Goal: Task Accomplishment & Management: Complete application form

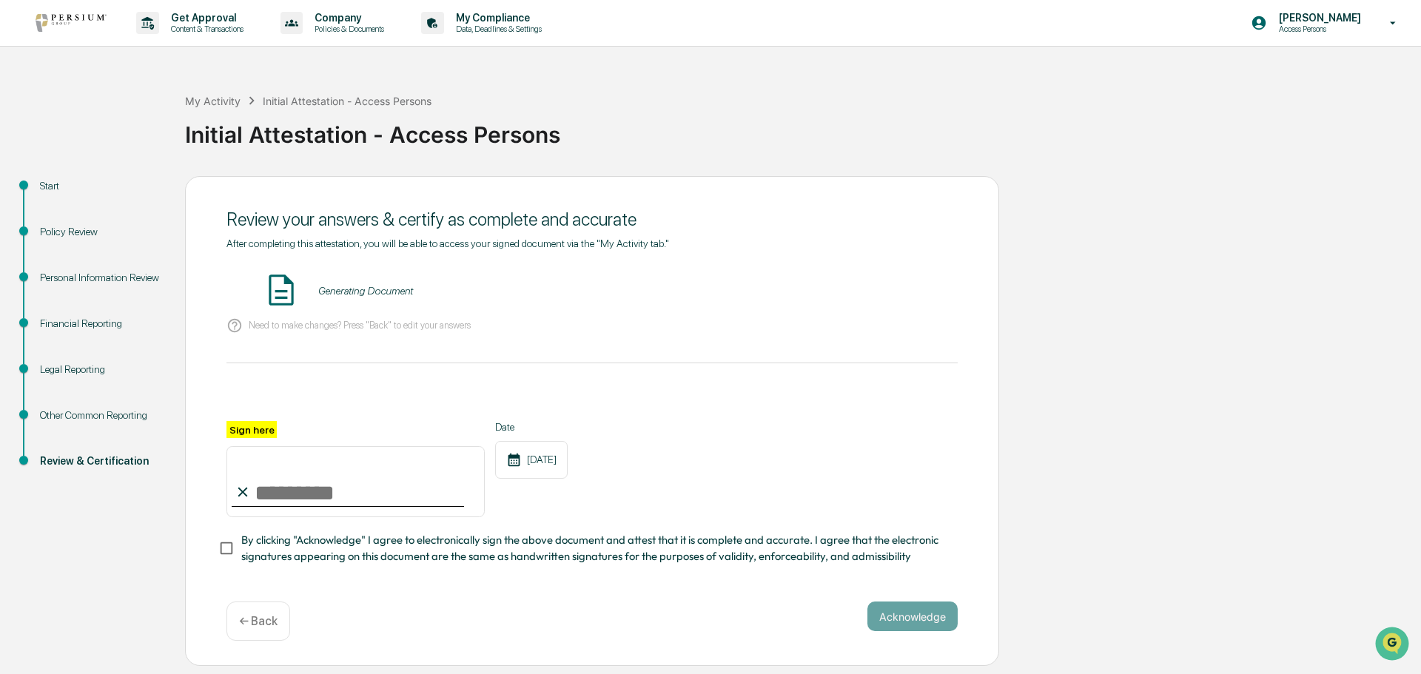
click at [84, 320] on div "Financial Reporting" at bounding box center [100, 324] width 121 height 16
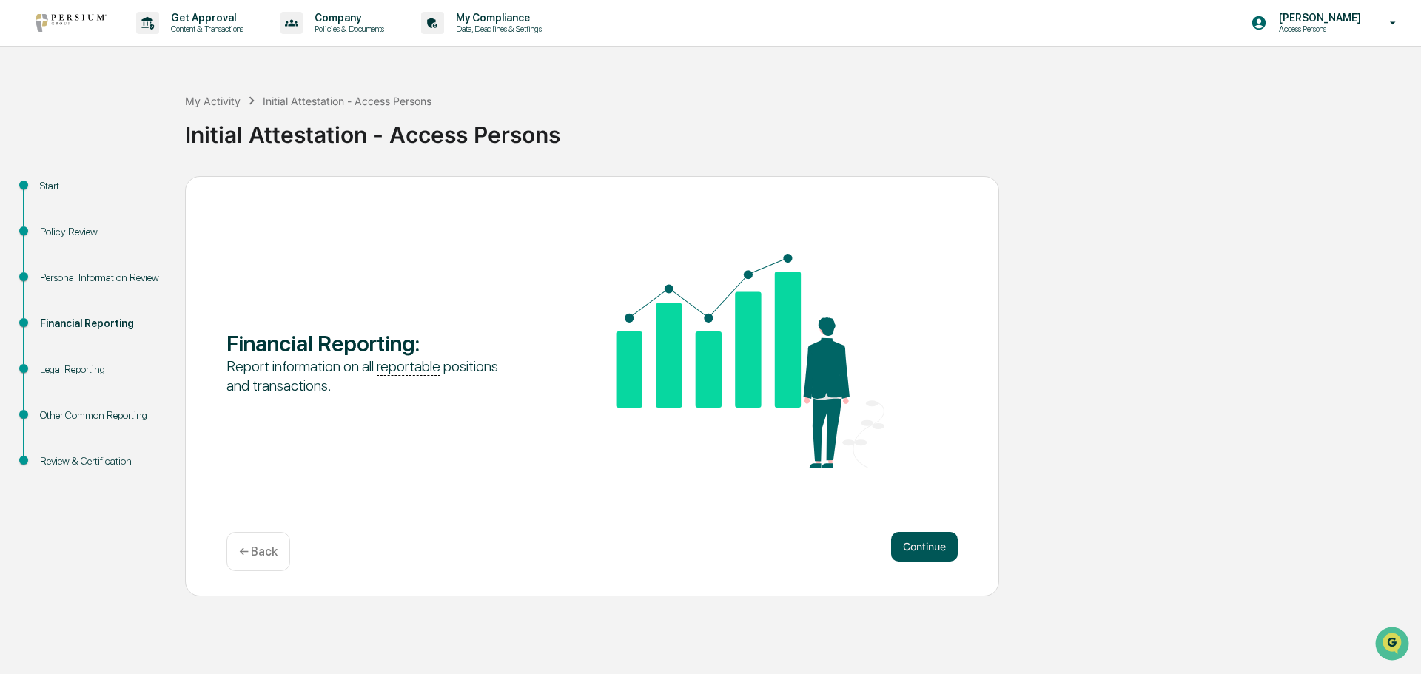
click at [935, 540] on button "Continue" at bounding box center [924, 547] width 67 height 30
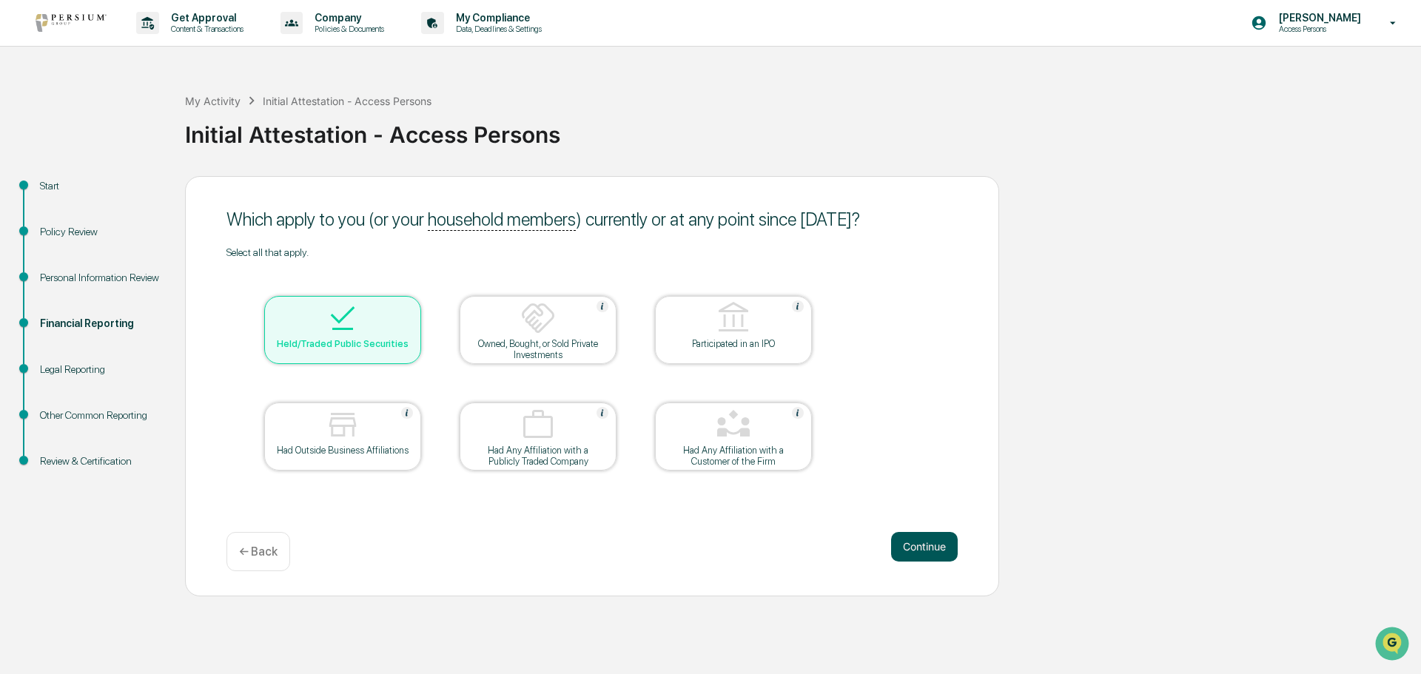
click at [929, 548] on button "Continue" at bounding box center [924, 547] width 67 height 30
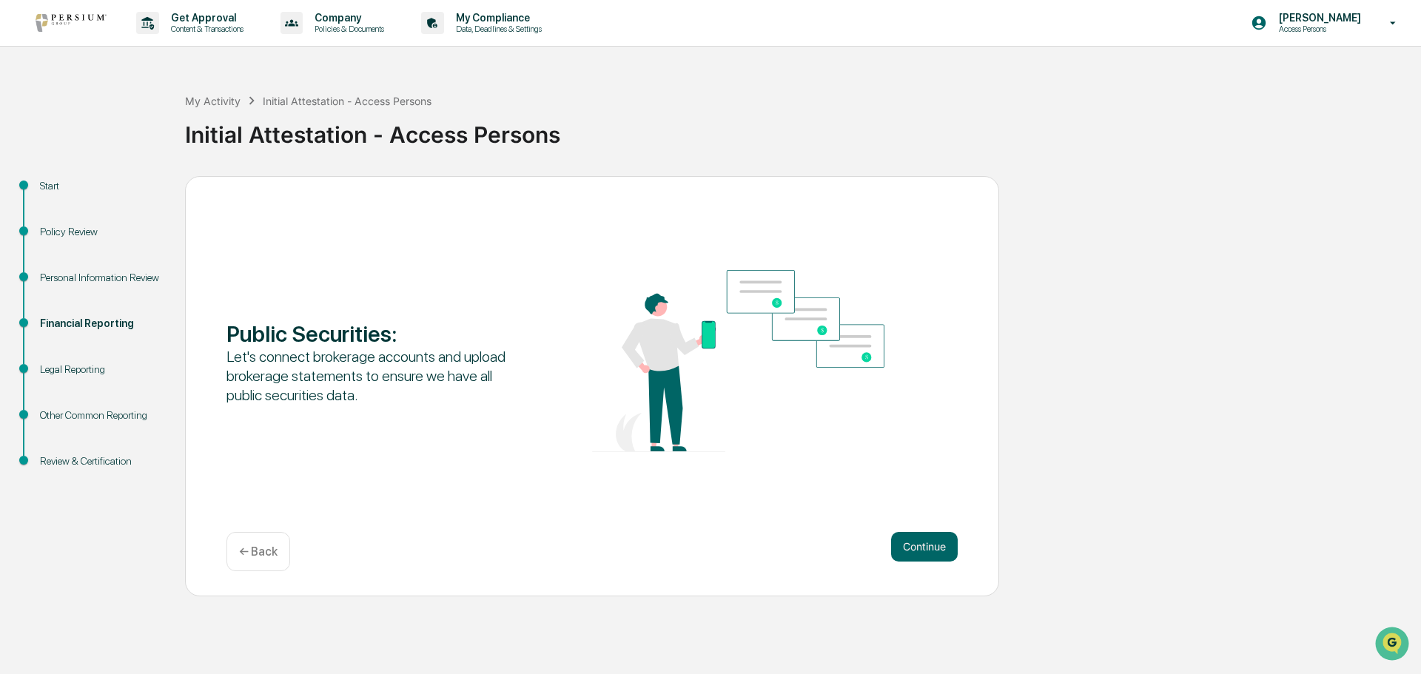
click at [929, 548] on button "Continue" at bounding box center [924, 547] width 67 height 30
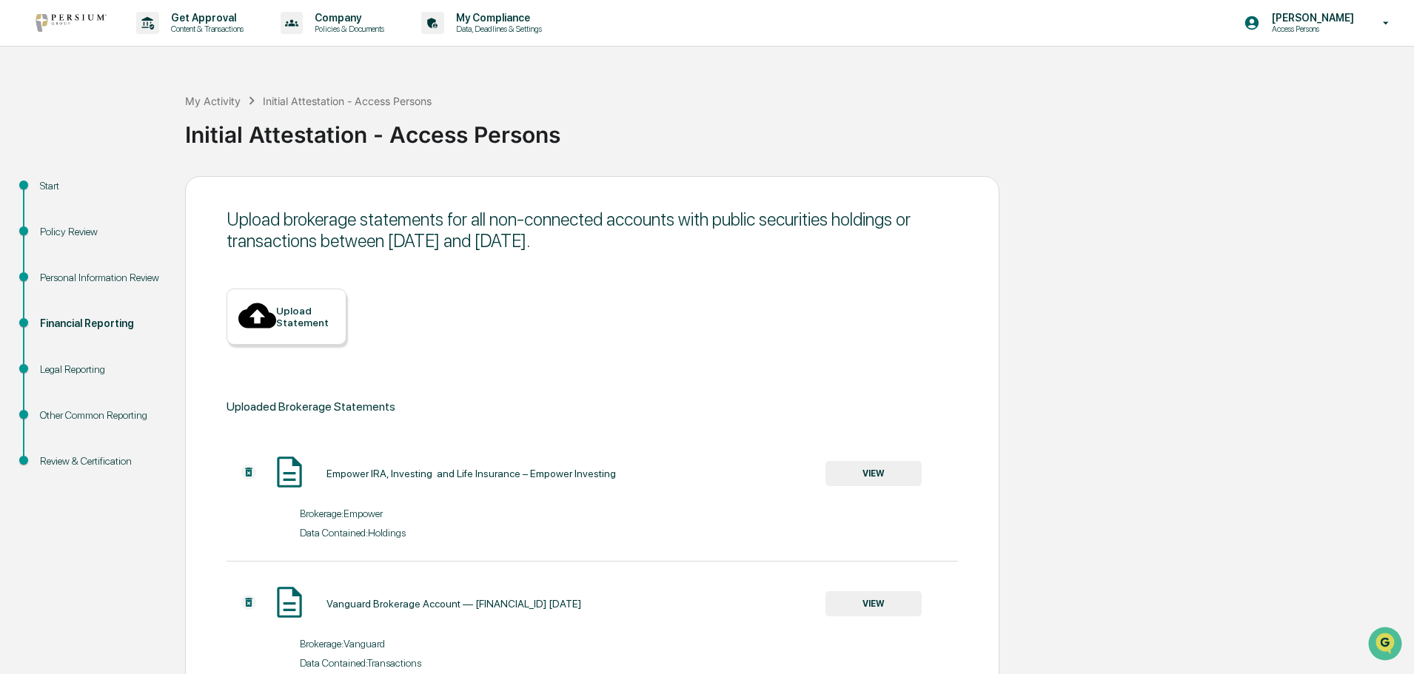
click at [304, 305] on div "Upload Statement" at bounding box center [305, 317] width 58 height 24
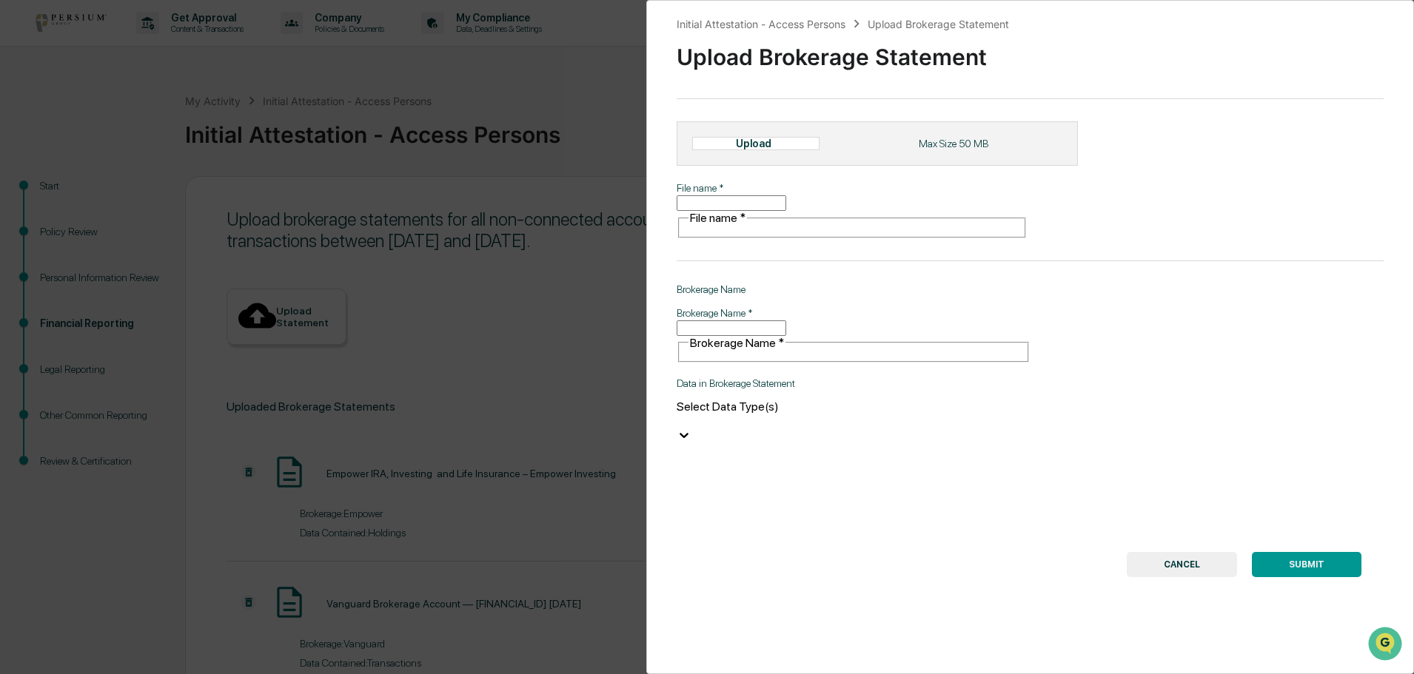
click at [798, 150] on div "Upload" at bounding box center [755, 143] width 127 height 13
type input "**********"
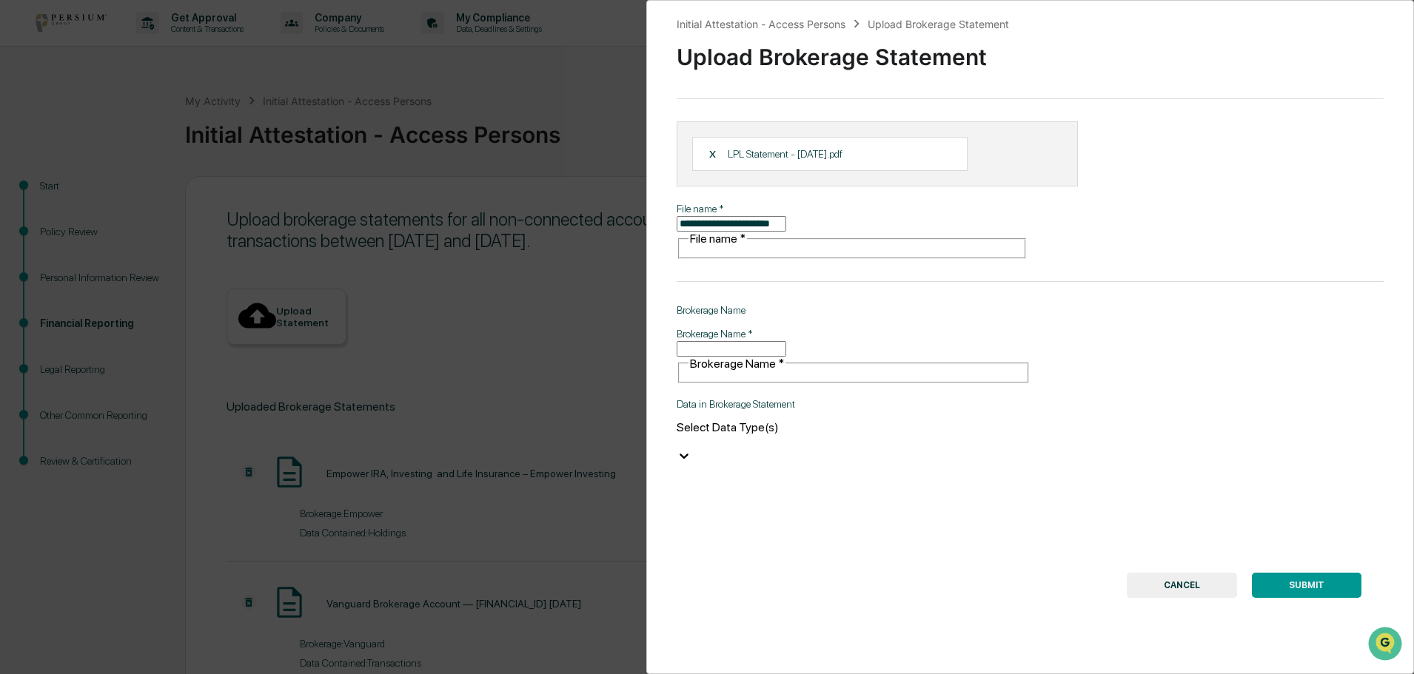
click at [752, 341] on input "Brokerage Name   *" at bounding box center [731, 349] width 110 height 16
type input "**********"
click at [768, 434] on div at bounding box center [853, 441] width 354 height 14
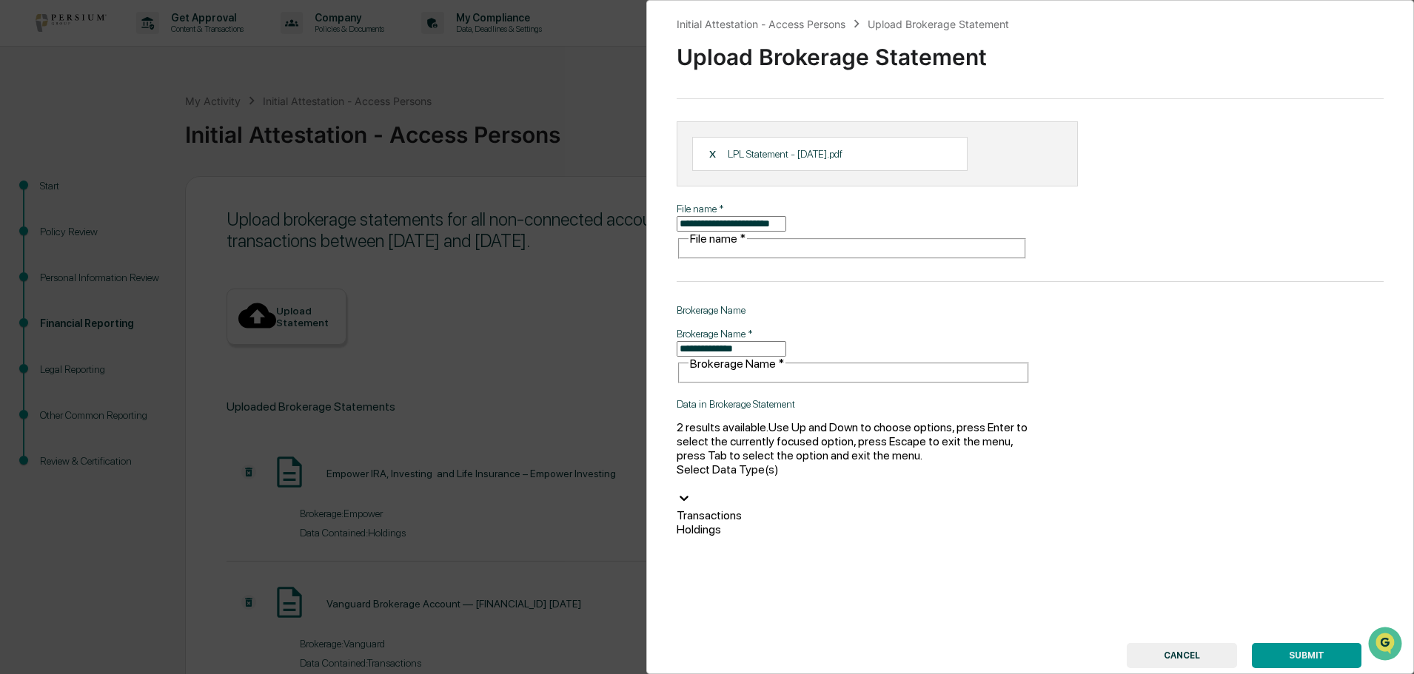
click at [722, 508] on div "Transactions" at bounding box center [853, 515] width 354 height 14
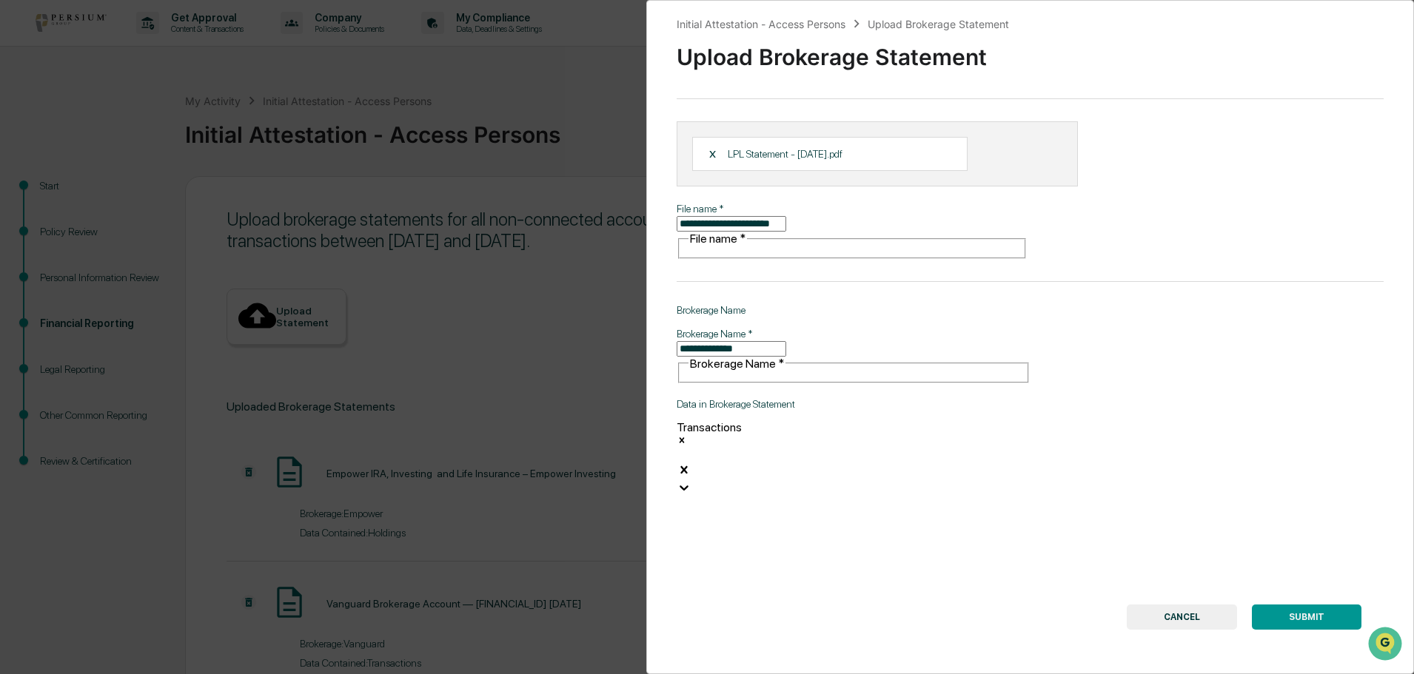
click at [1292, 605] on button "SUBMIT" at bounding box center [1307, 617] width 110 height 25
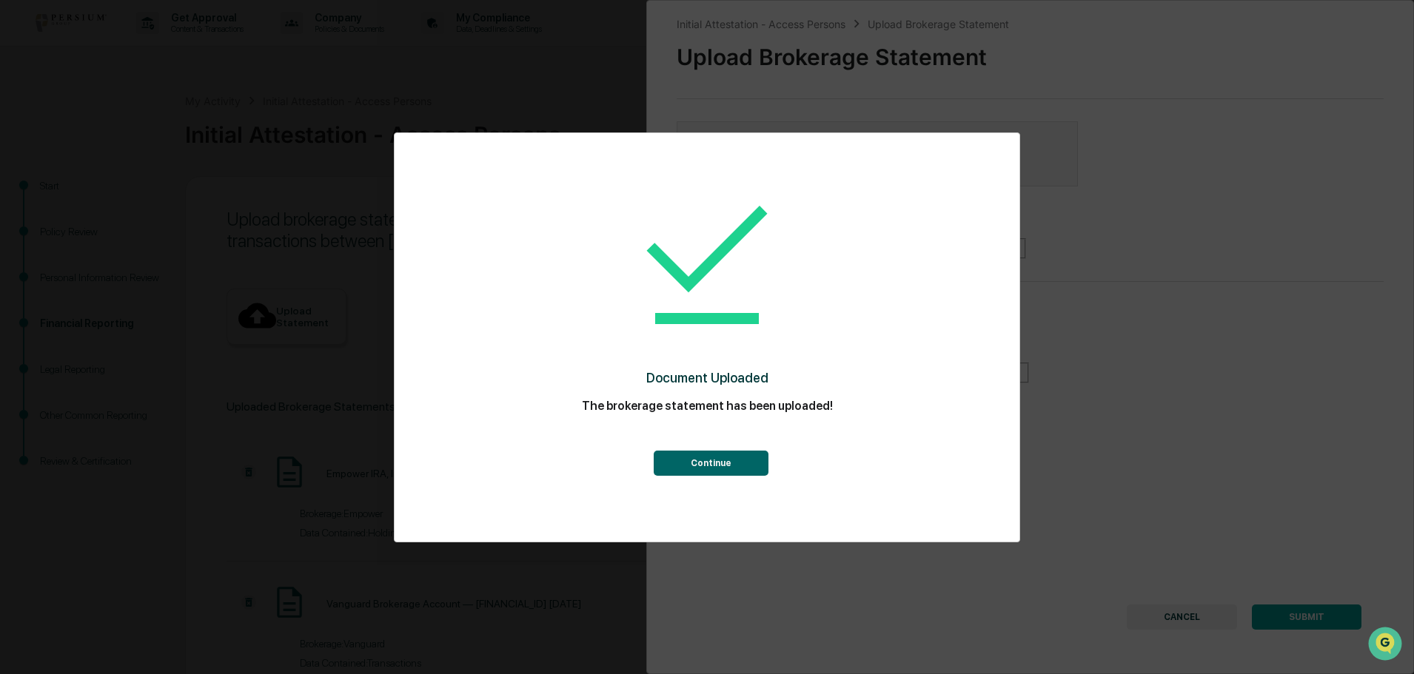
click at [702, 460] on button "Continue" at bounding box center [711, 463] width 115 height 25
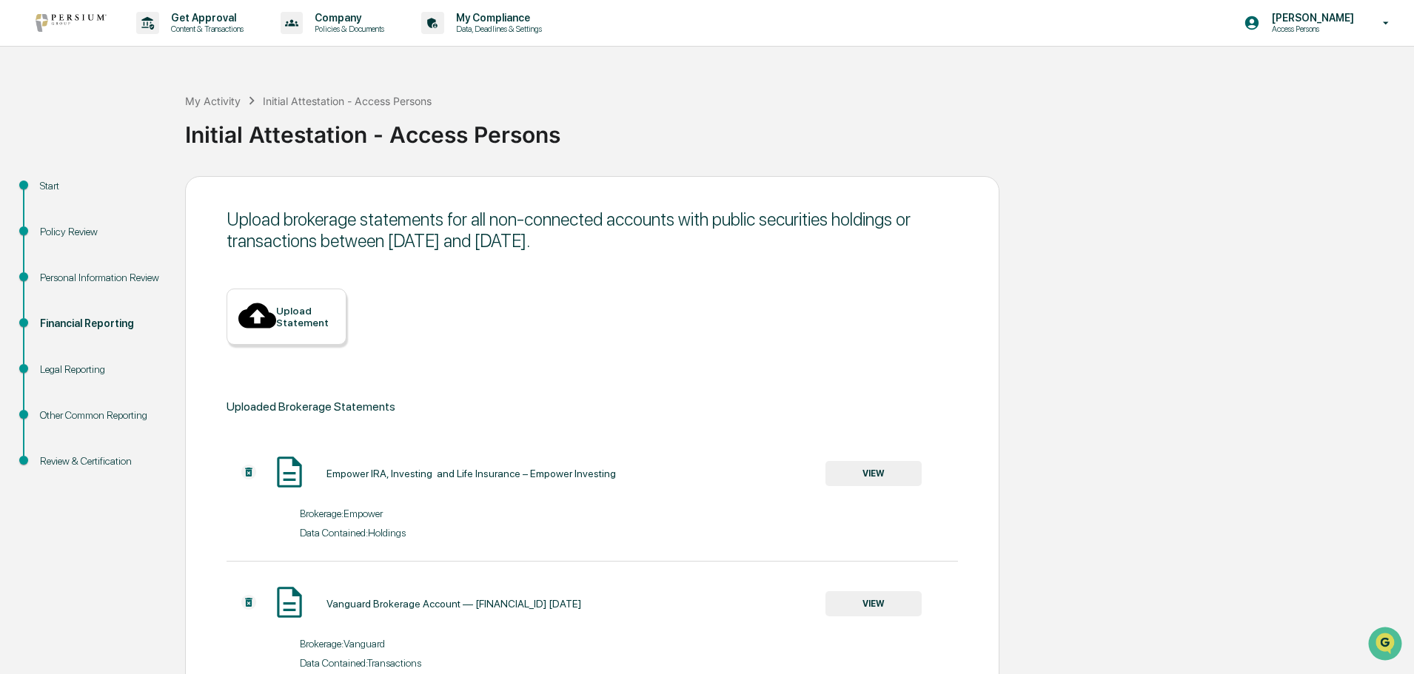
click at [303, 305] on div "Upload Statement" at bounding box center [305, 317] width 58 height 24
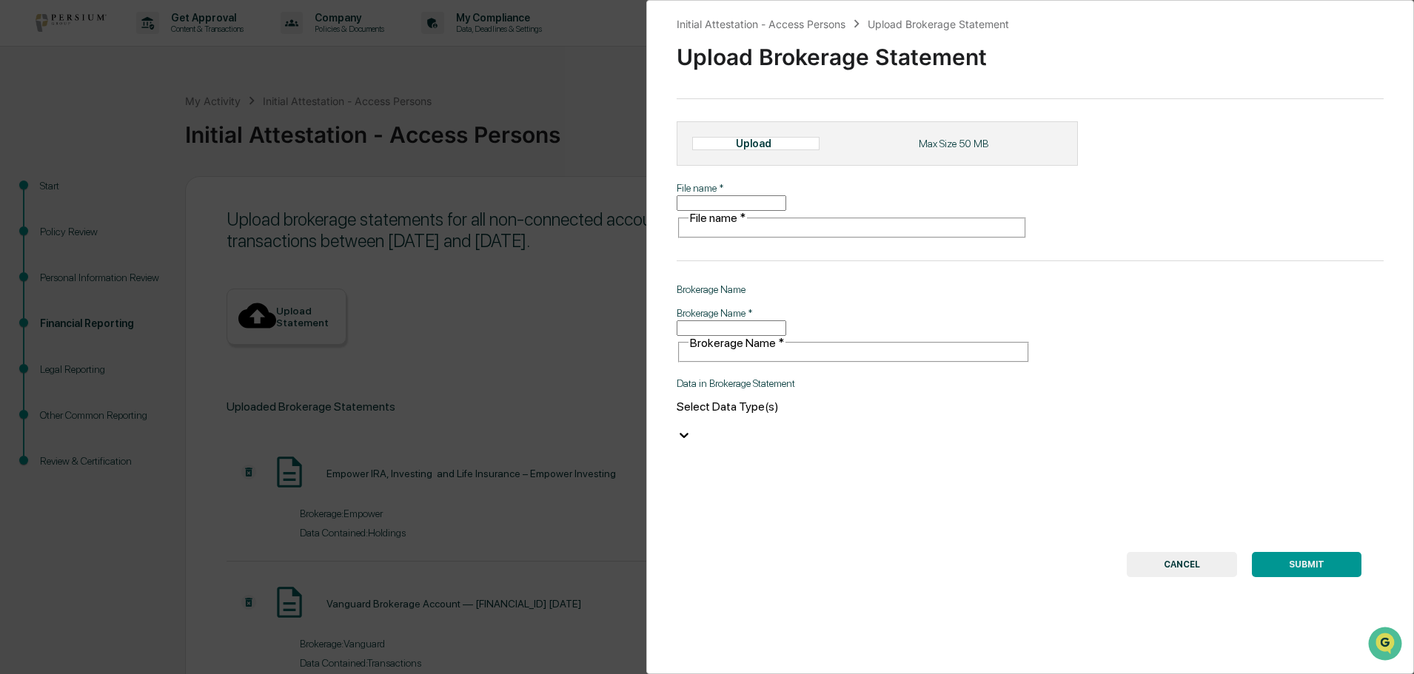
click at [783, 143] on div "Upload" at bounding box center [755, 143] width 127 height 13
type input "**********"
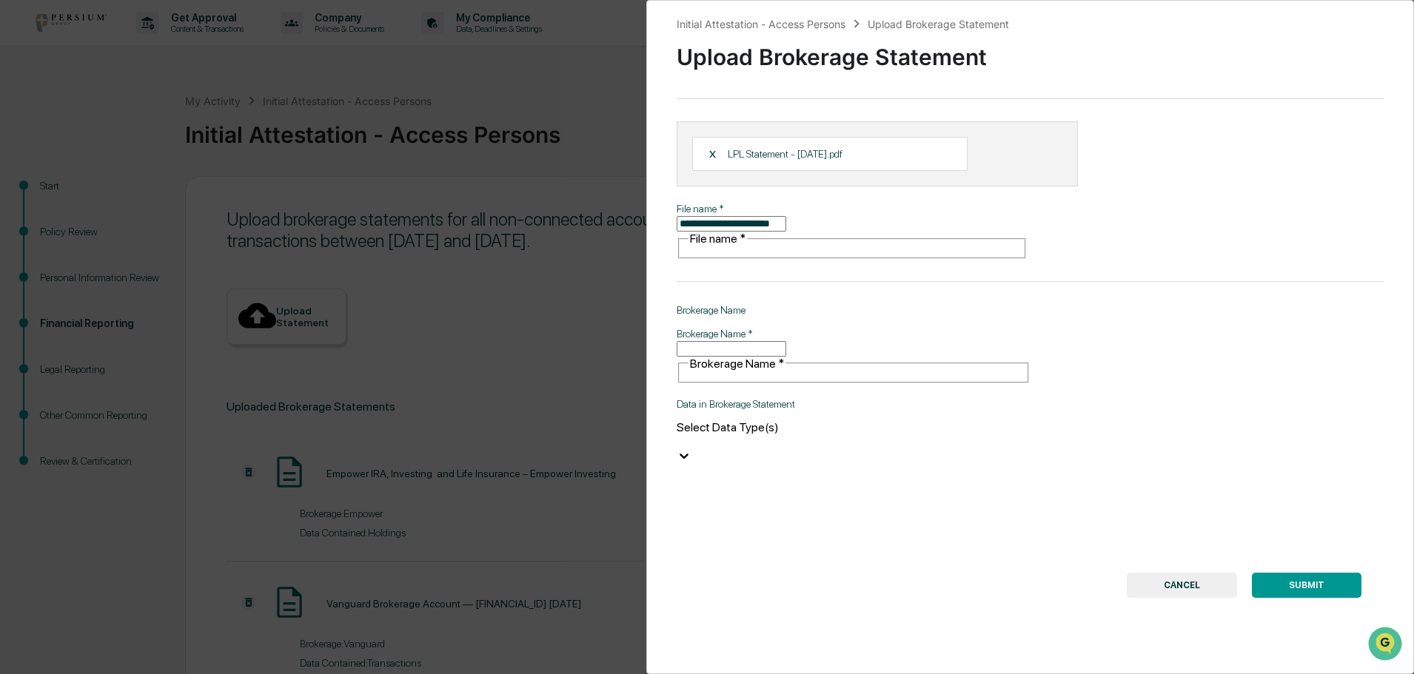
click at [732, 341] on input "Brokerage Name   *" at bounding box center [731, 349] width 110 height 16
type input "**********"
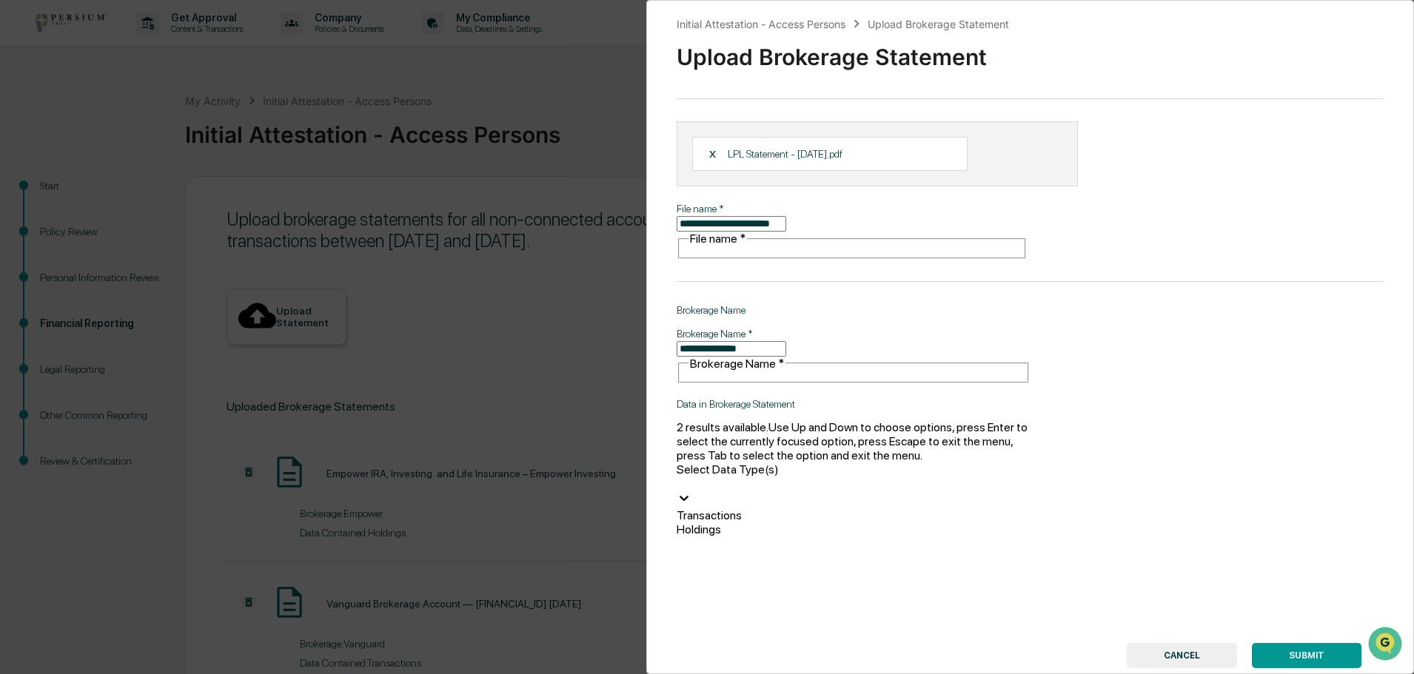
click at [739, 477] on div at bounding box center [853, 484] width 354 height 14
click at [699, 508] on div "Transactions" at bounding box center [853, 515] width 354 height 14
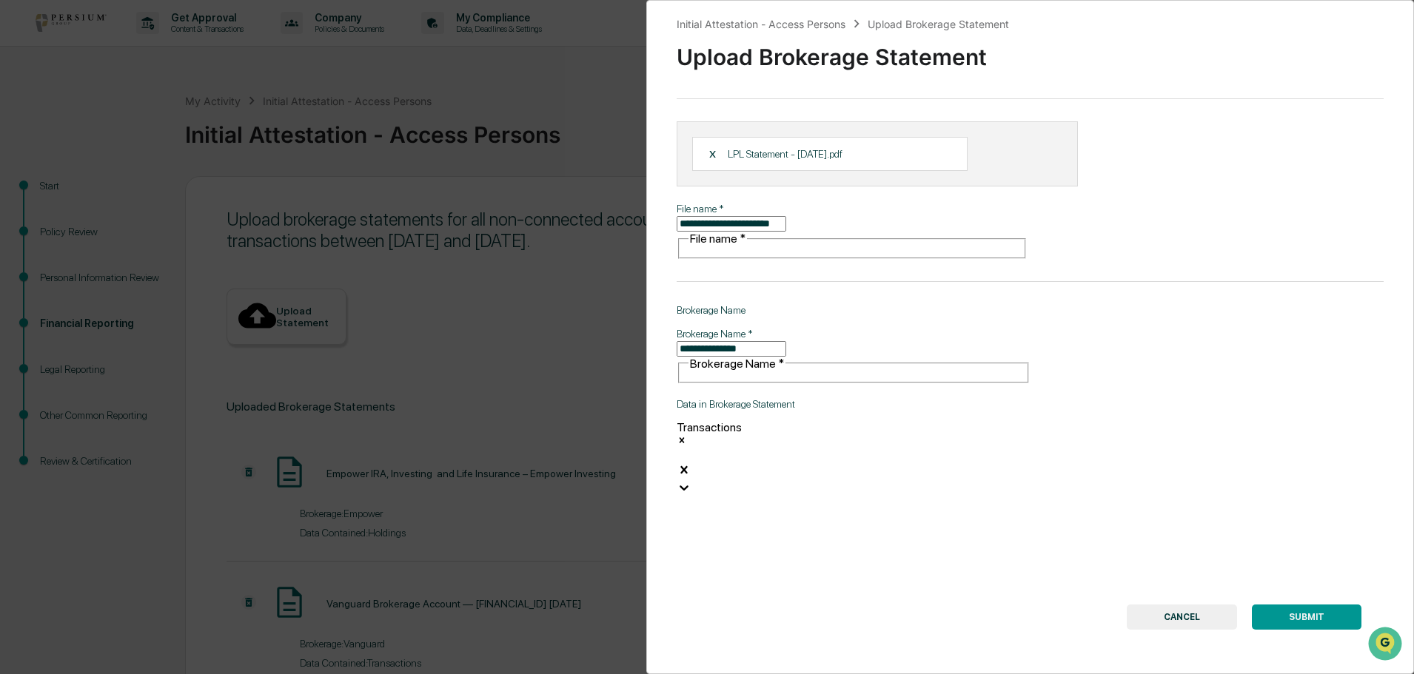
click at [1329, 605] on button "SUBMIT" at bounding box center [1307, 617] width 110 height 25
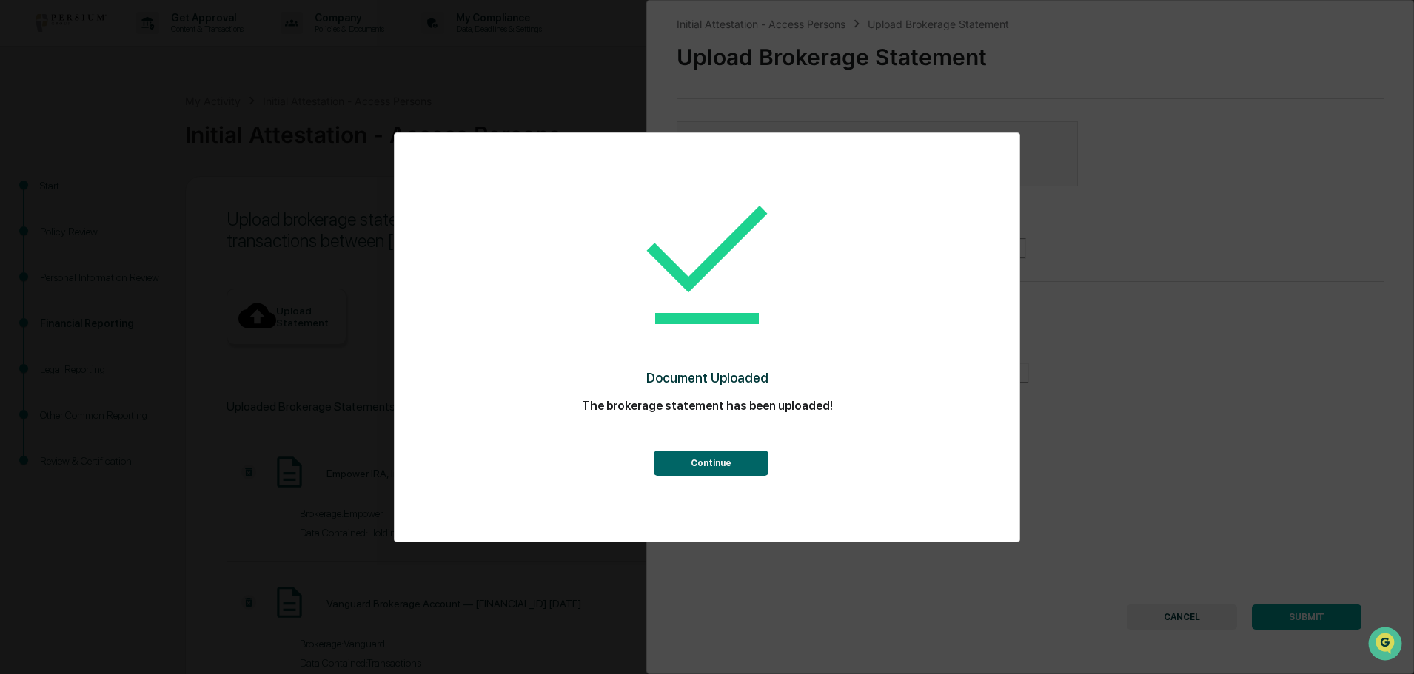
click at [734, 466] on button "Continue" at bounding box center [711, 463] width 115 height 25
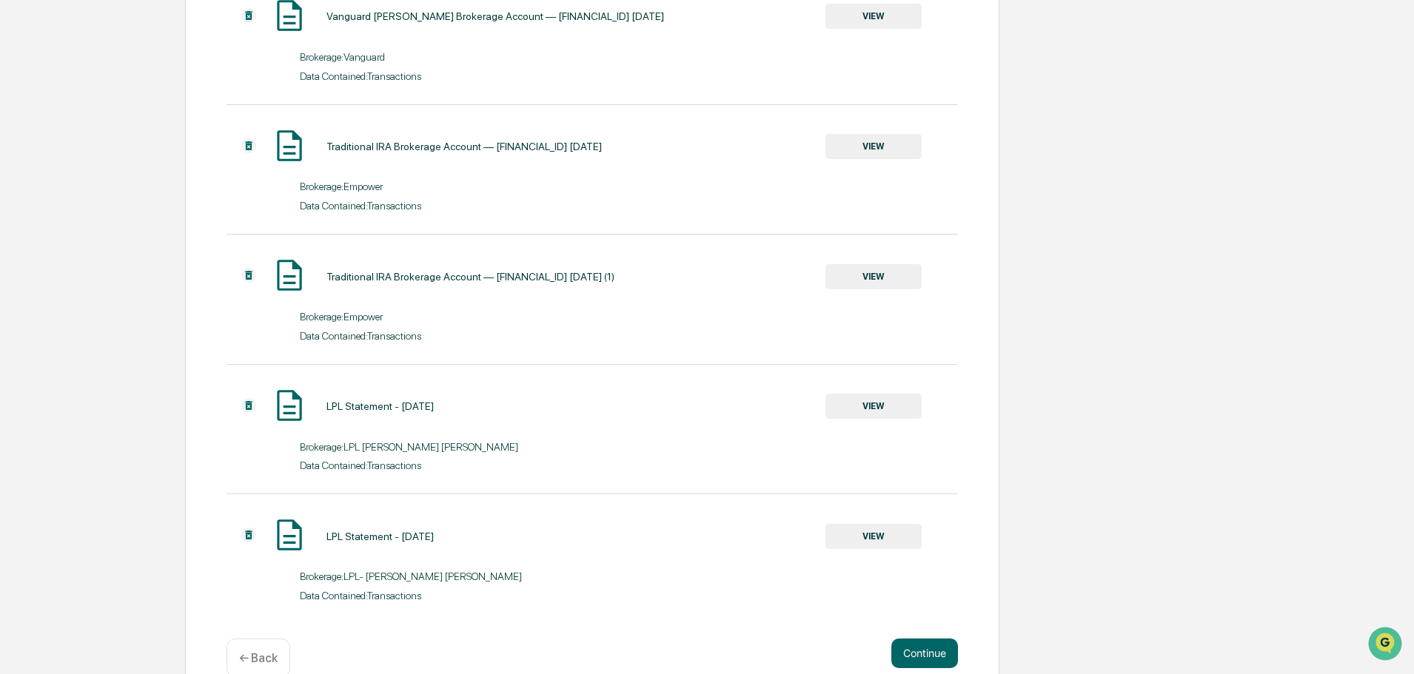
scroll to position [990, 0]
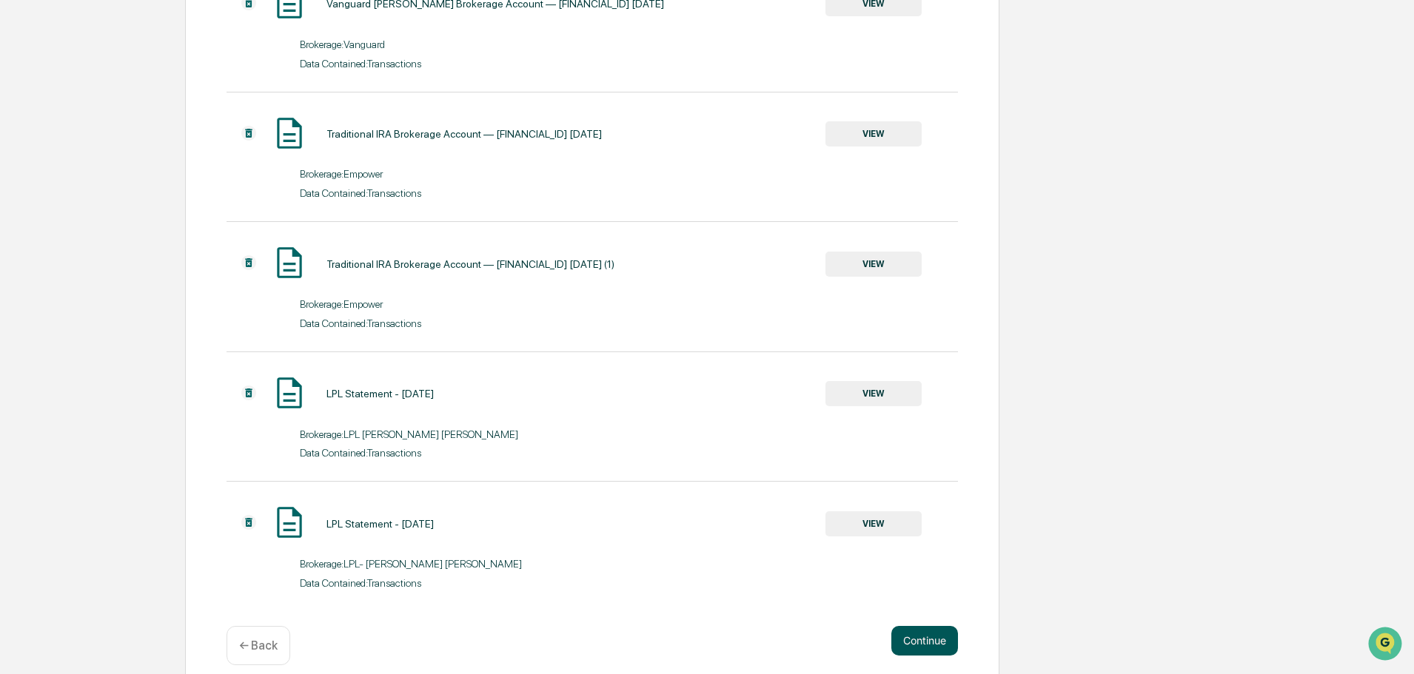
click at [922, 630] on button "Continue" at bounding box center [924, 641] width 67 height 30
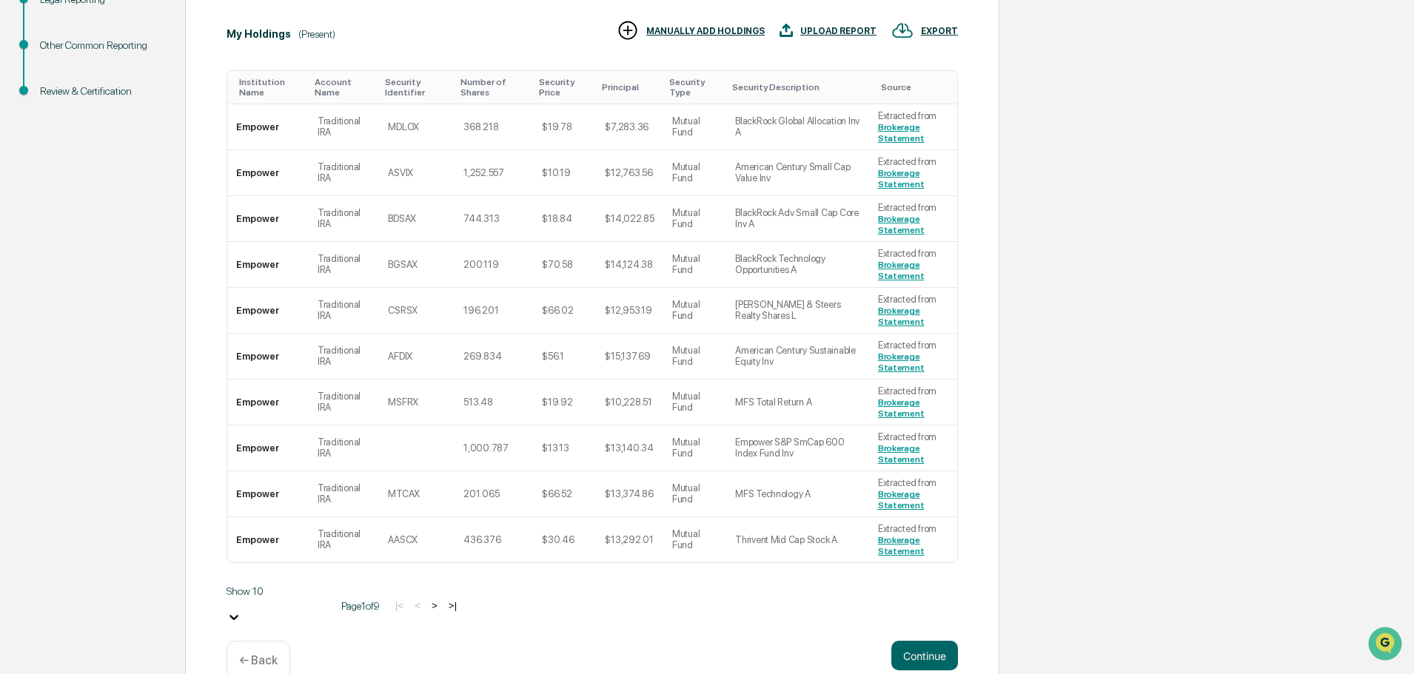
scroll to position [388, 0]
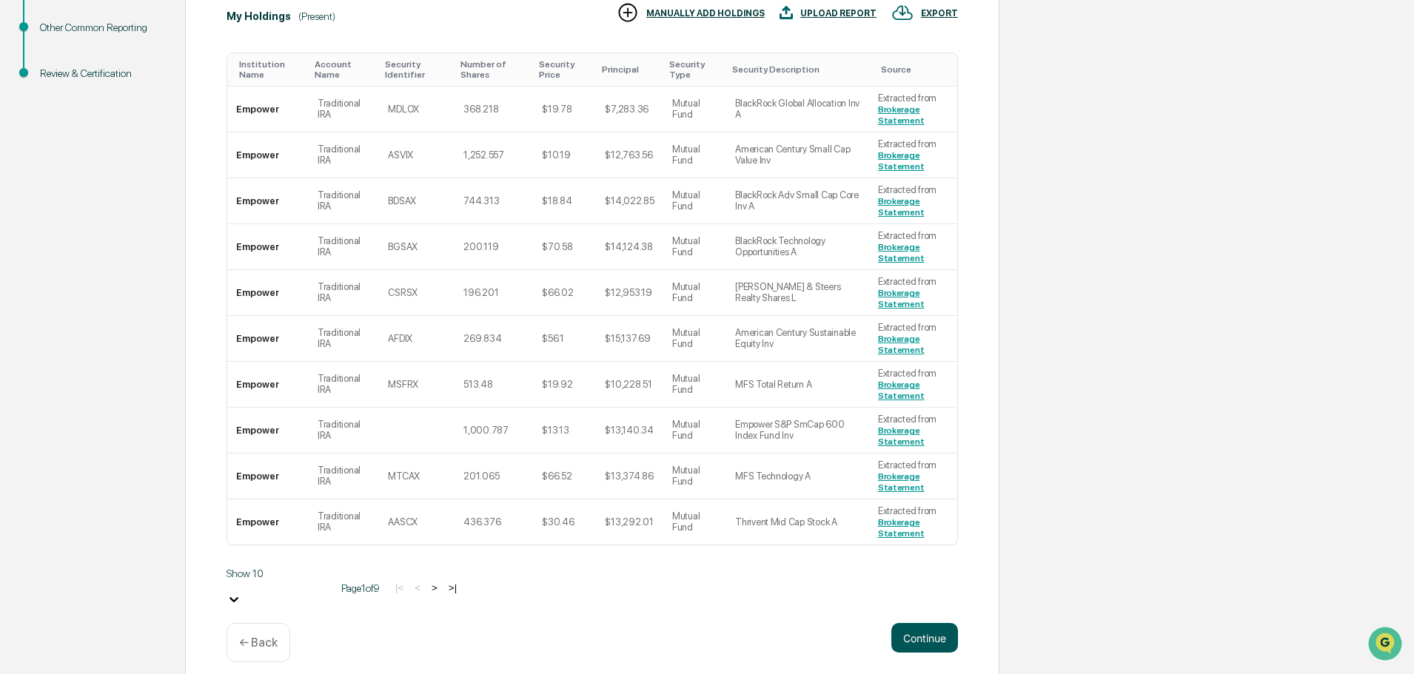
click at [927, 623] on button "Continue" at bounding box center [924, 638] width 67 height 30
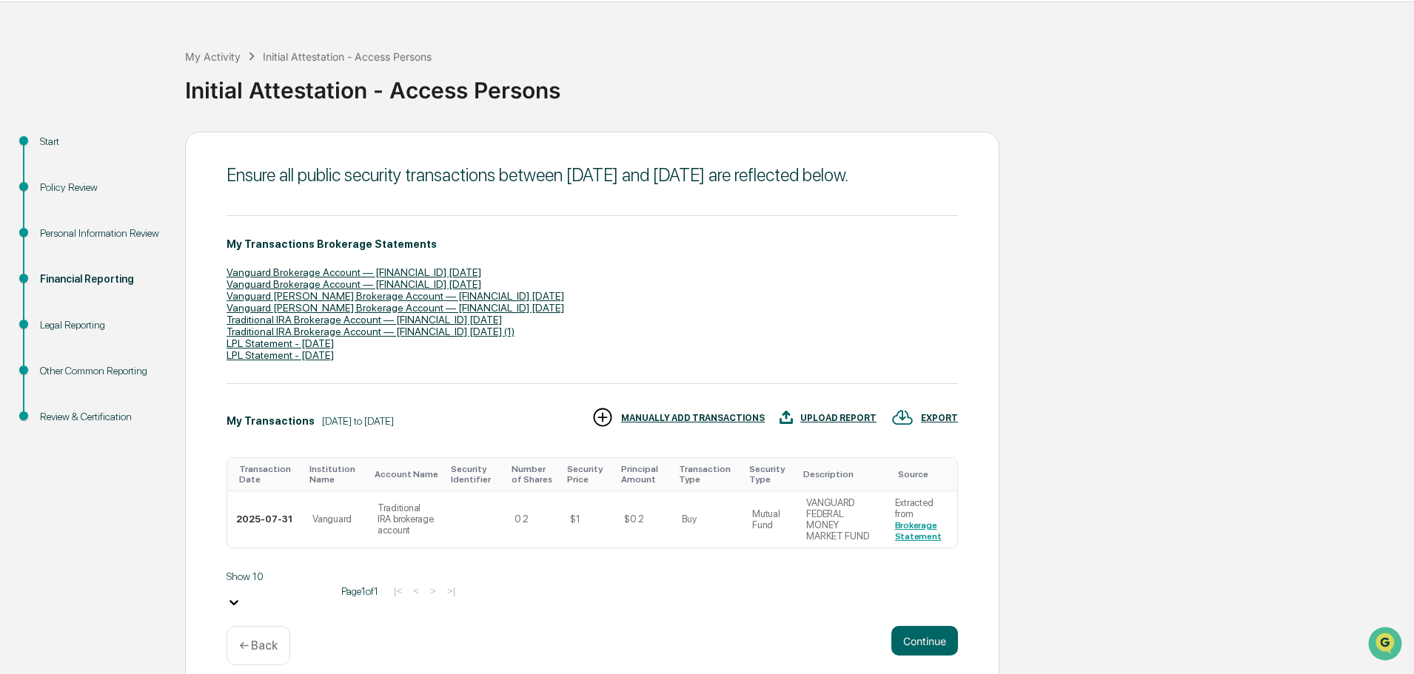
scroll to position [69, 0]
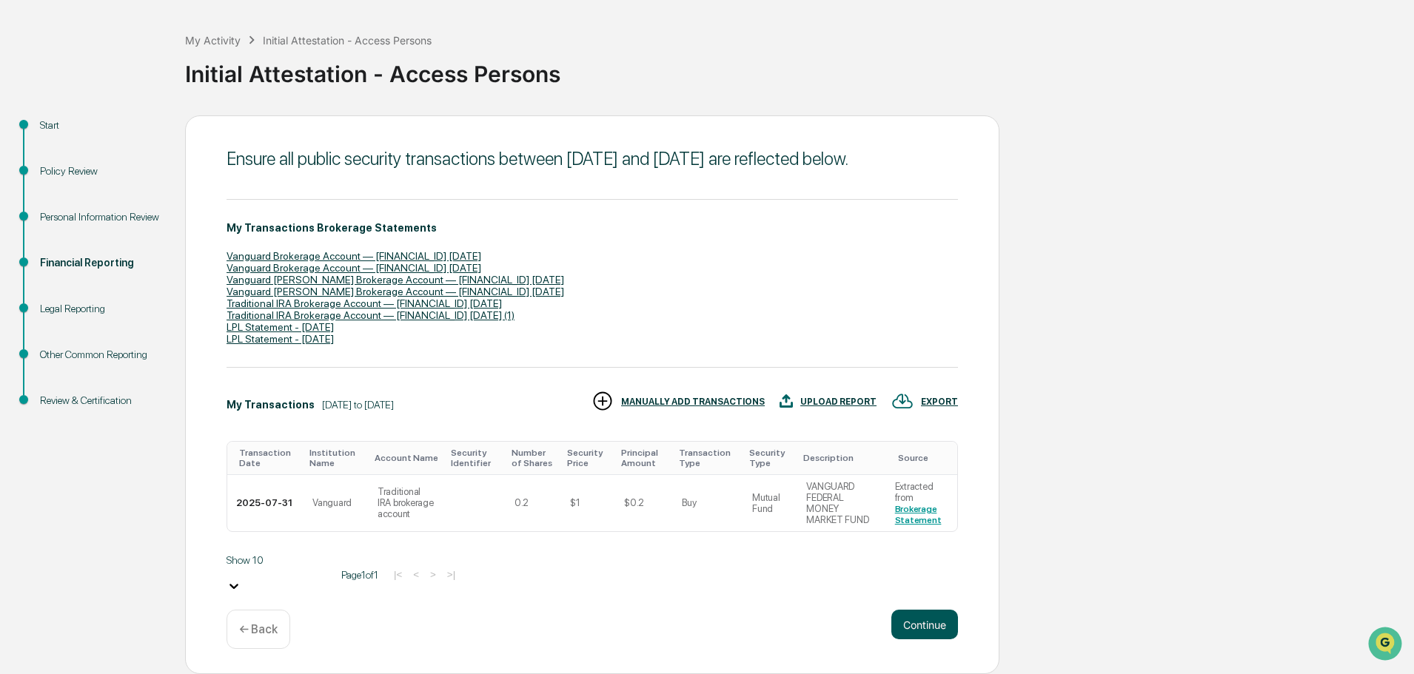
click at [905, 625] on button "Continue" at bounding box center [924, 625] width 67 height 30
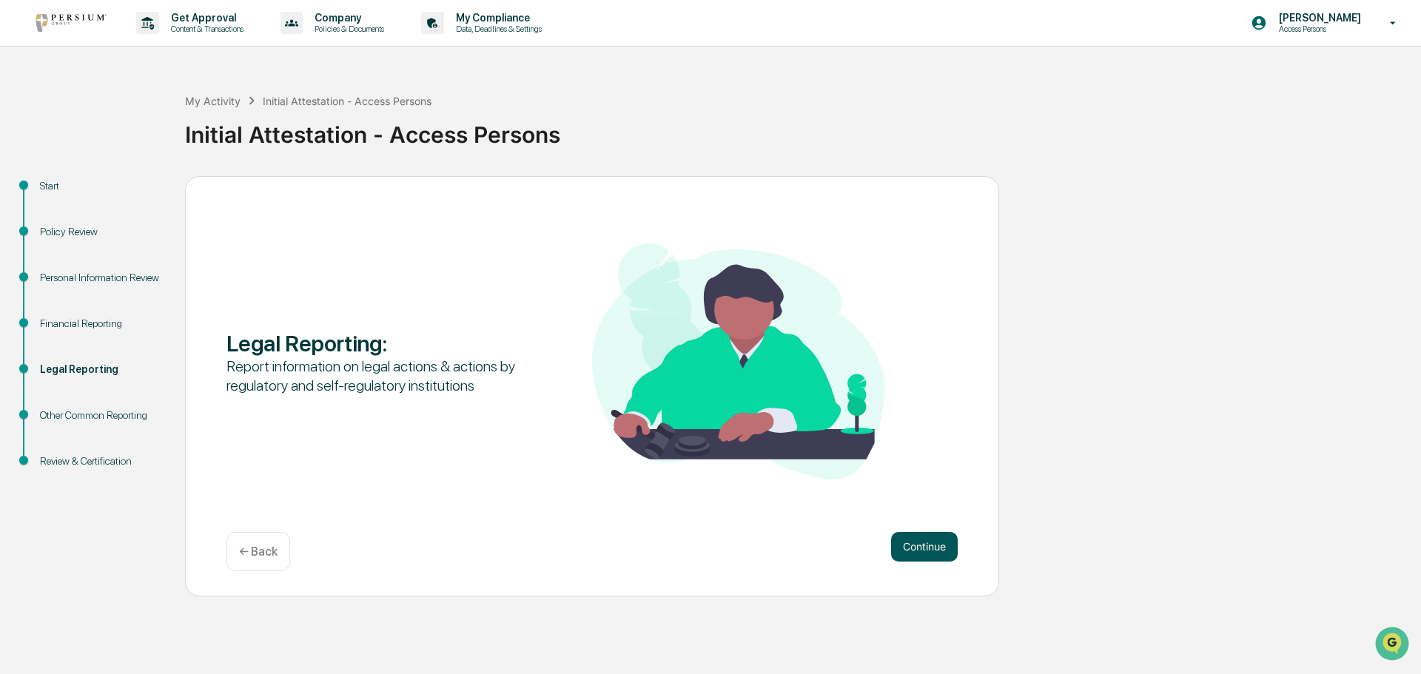
click at [940, 548] on button "Continue" at bounding box center [924, 547] width 67 height 30
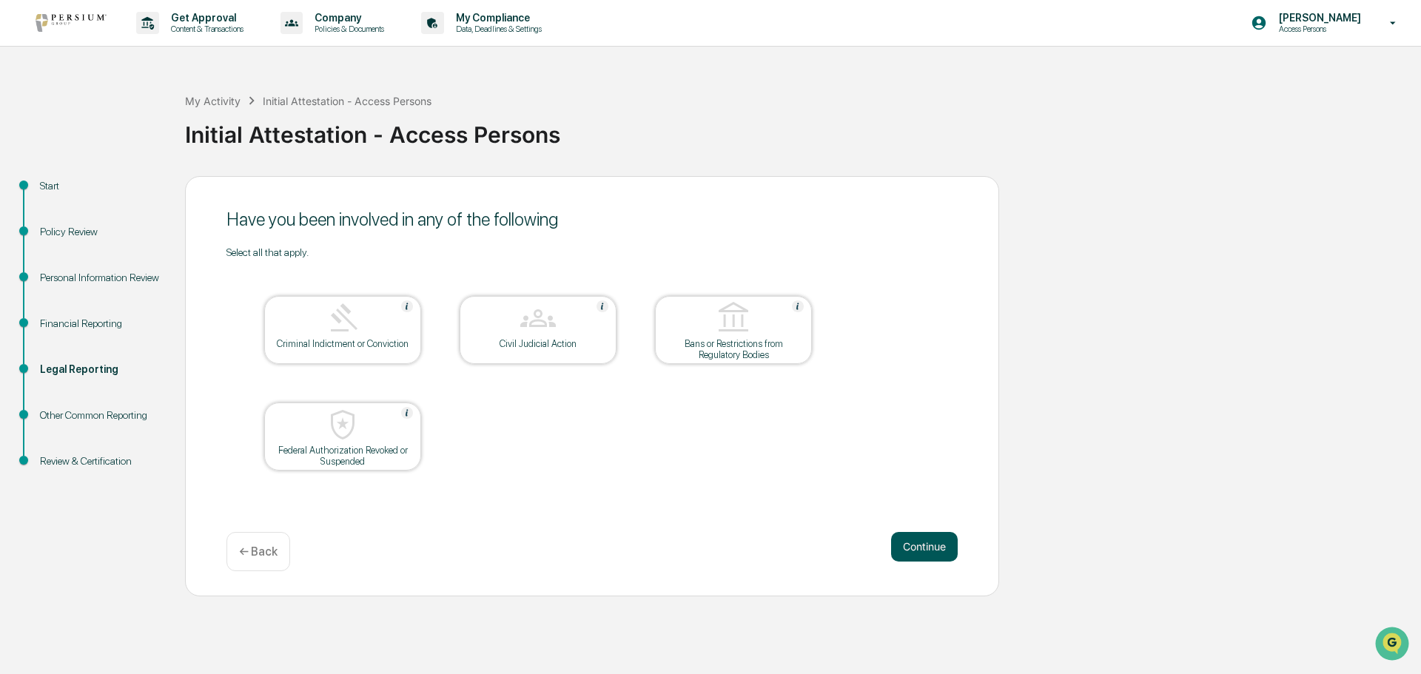
click at [937, 551] on button "Continue" at bounding box center [924, 547] width 67 height 30
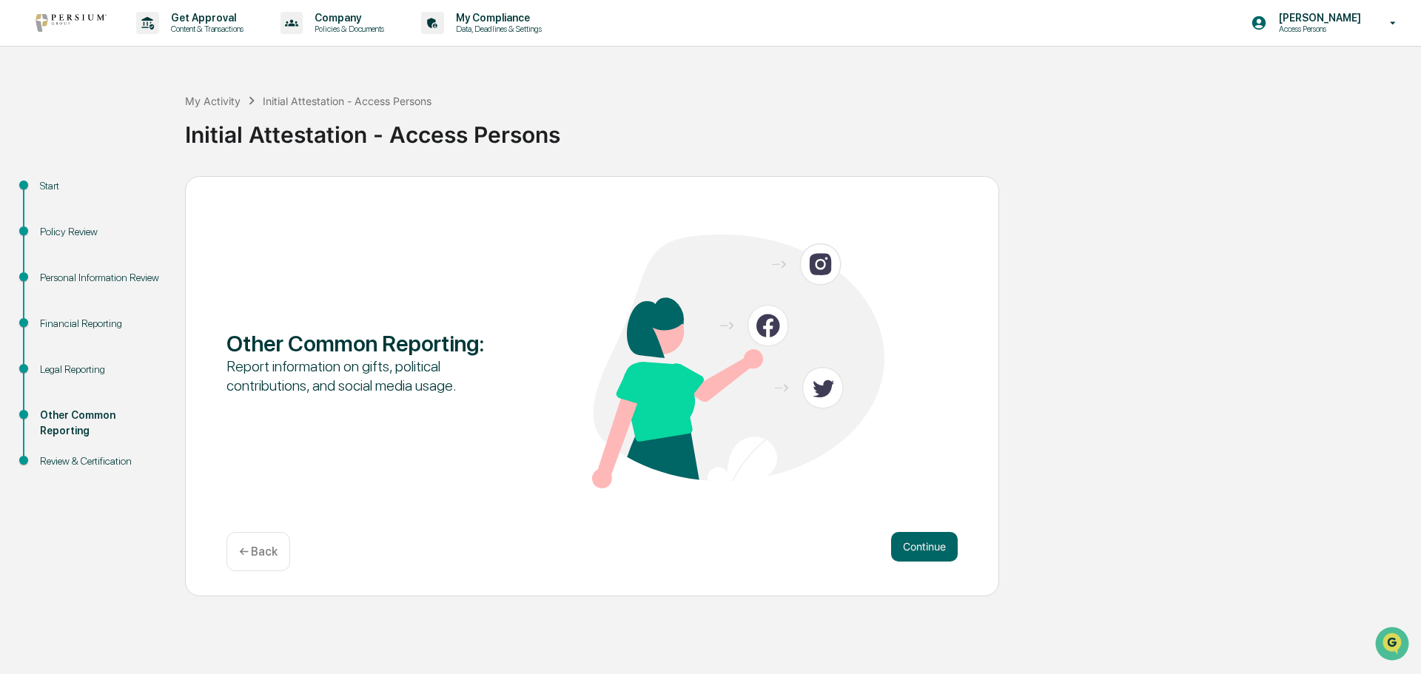
click at [937, 551] on button "Continue" at bounding box center [924, 547] width 67 height 30
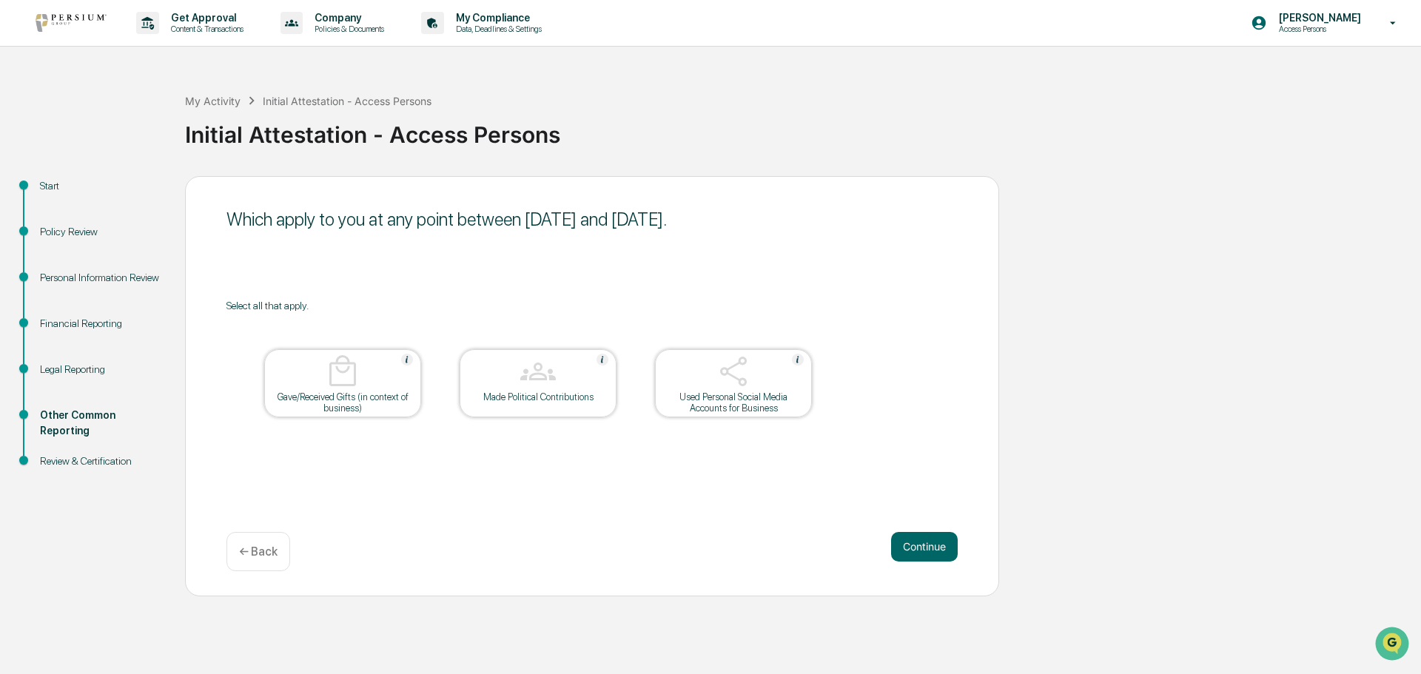
click at [761, 392] on div "Used Personal Social Media Accounts for Business" at bounding box center [733, 403] width 133 height 22
click at [926, 551] on button "Continue" at bounding box center [924, 547] width 67 height 30
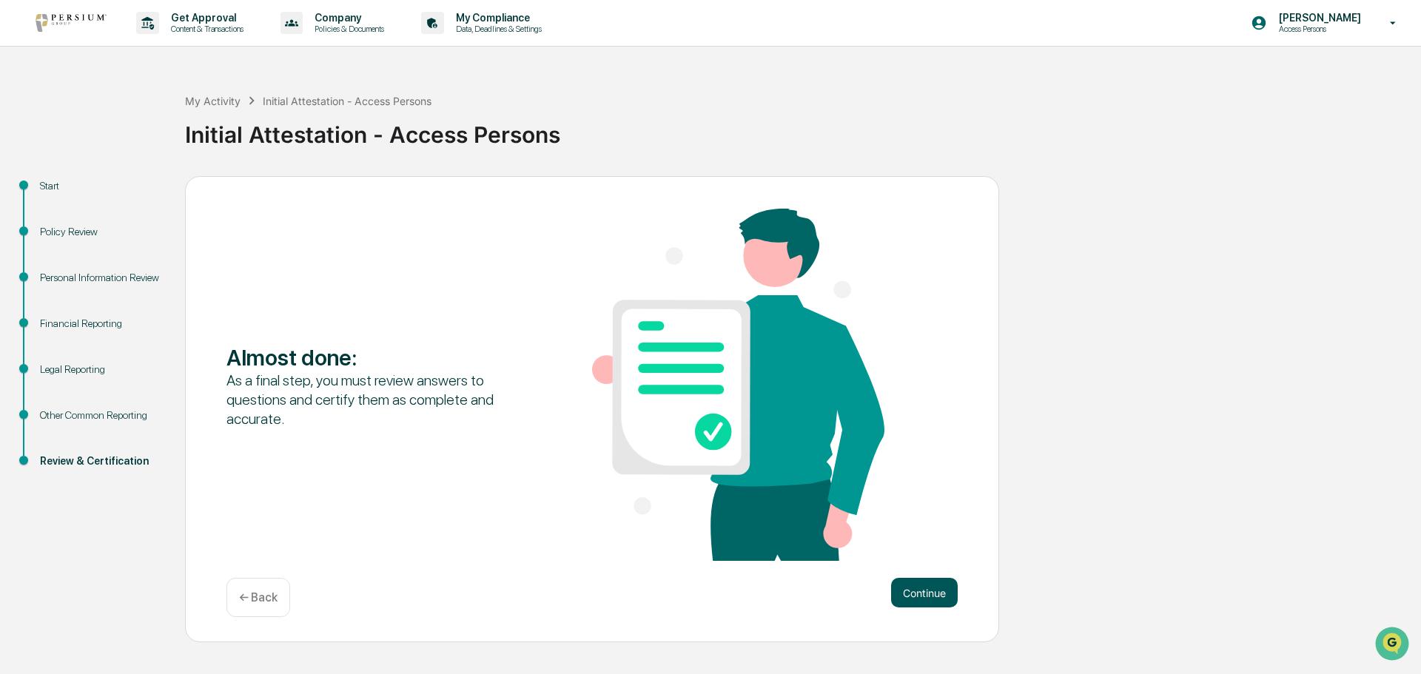
click at [952, 590] on button "Continue" at bounding box center [924, 593] width 67 height 30
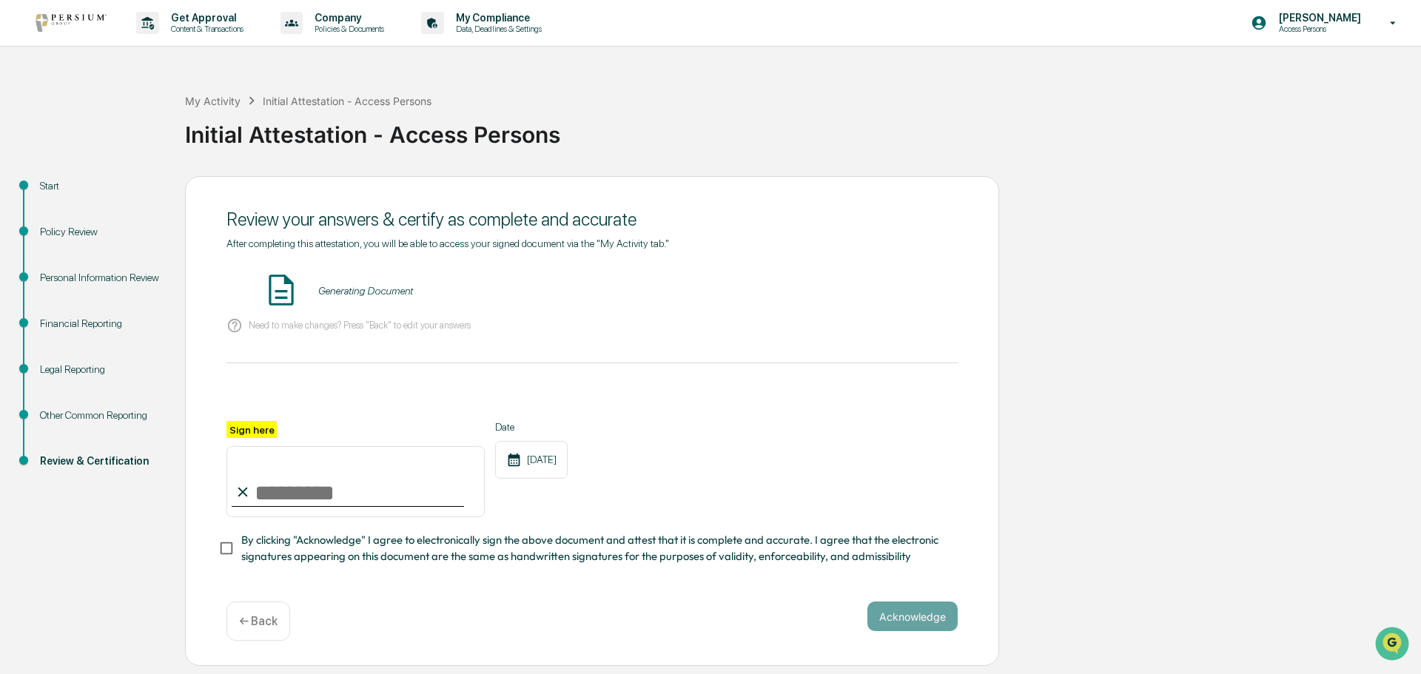
click at [303, 492] on input "Sign here" at bounding box center [355, 481] width 258 height 71
type input "**********"
click at [382, 292] on div "Generating Document" at bounding box center [365, 291] width 95 height 12
click at [279, 283] on img at bounding box center [281, 290] width 37 height 37
click at [275, 292] on img at bounding box center [281, 290] width 37 height 37
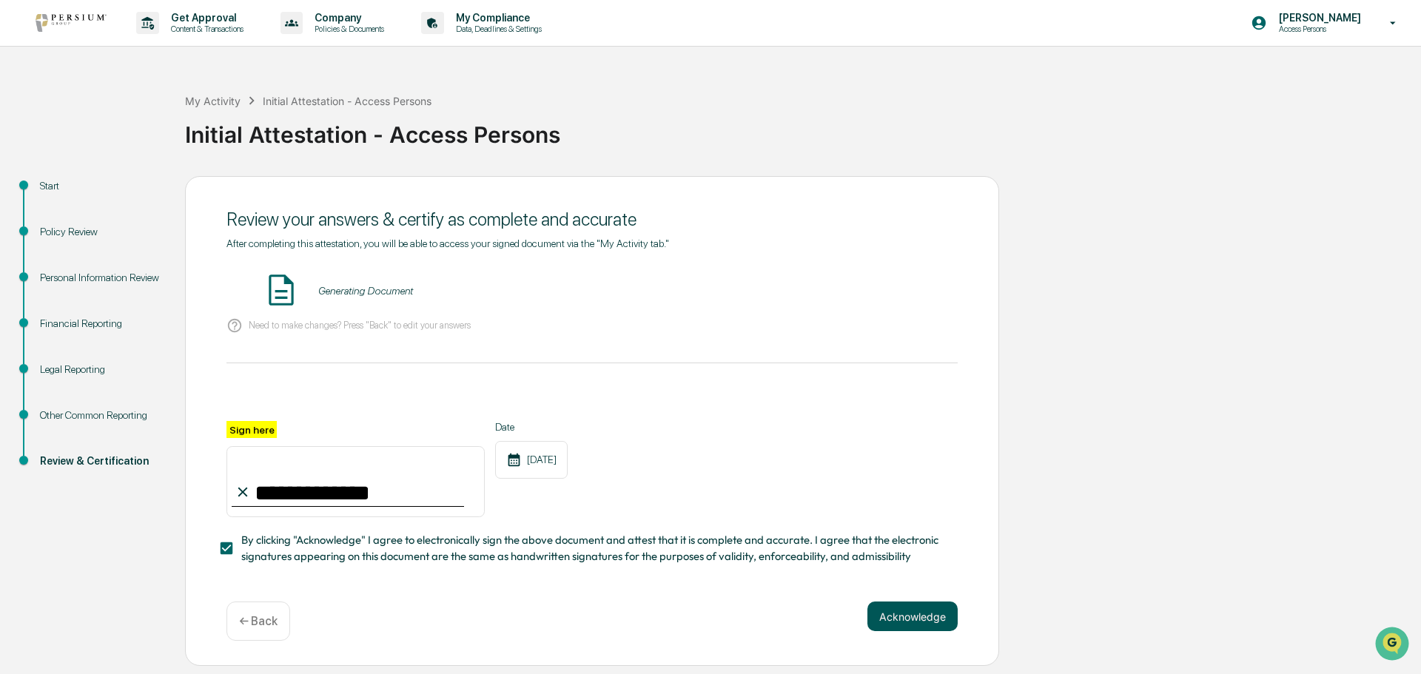
click at [930, 621] on button "Acknowledge" at bounding box center [912, 617] width 90 height 30
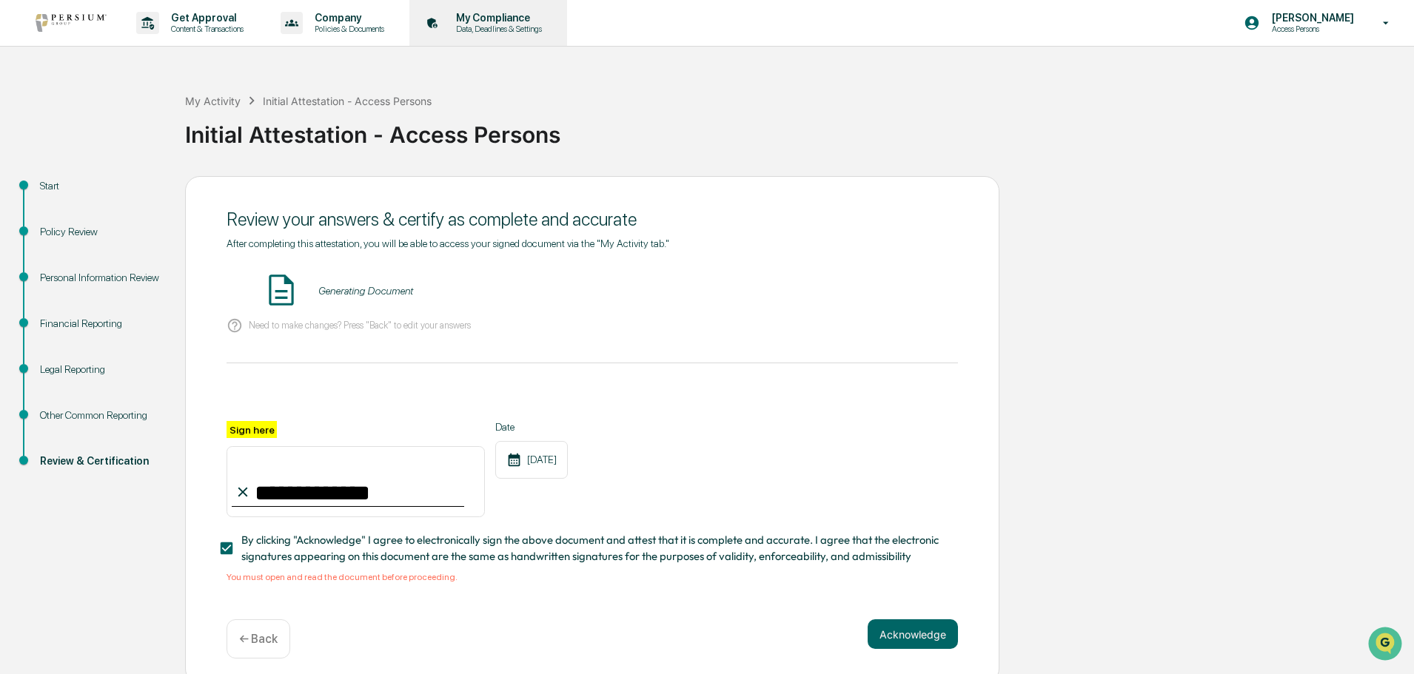
click at [486, 18] on p "My Compliance" at bounding box center [496, 18] width 105 height 12
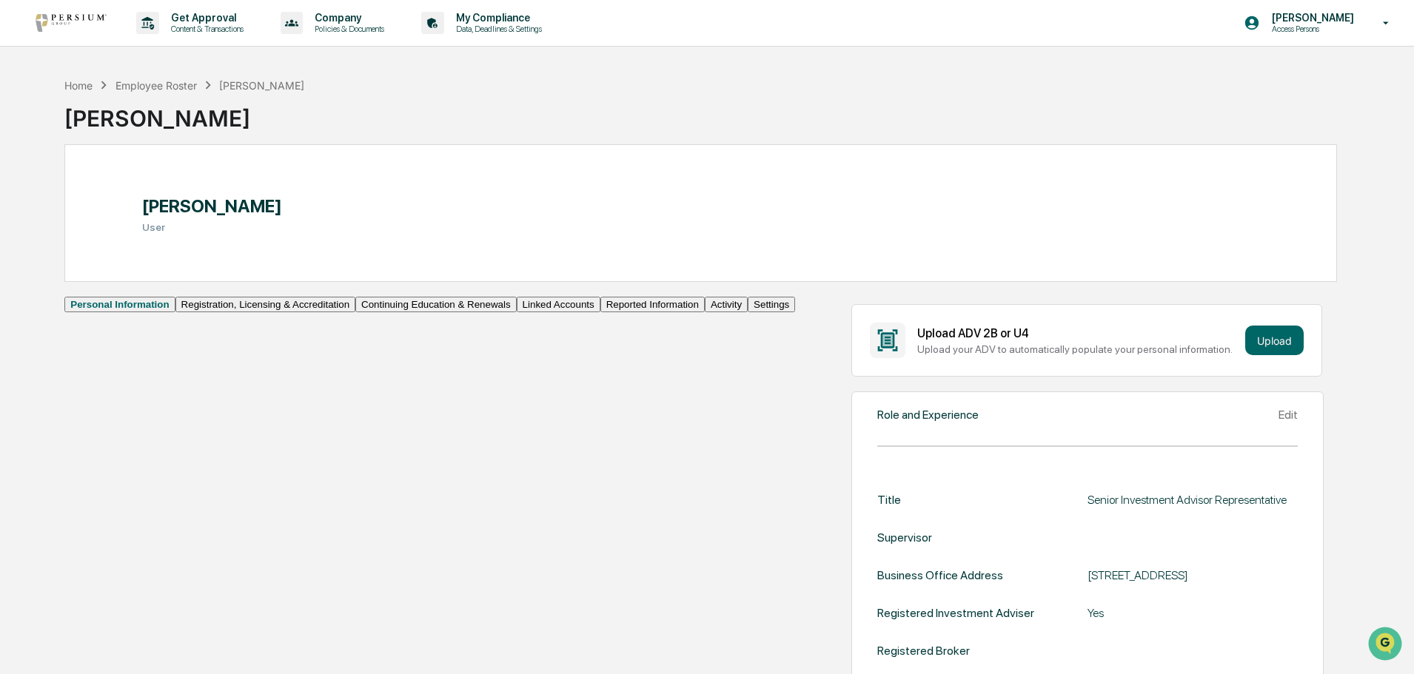
scroll to position [74, 0]
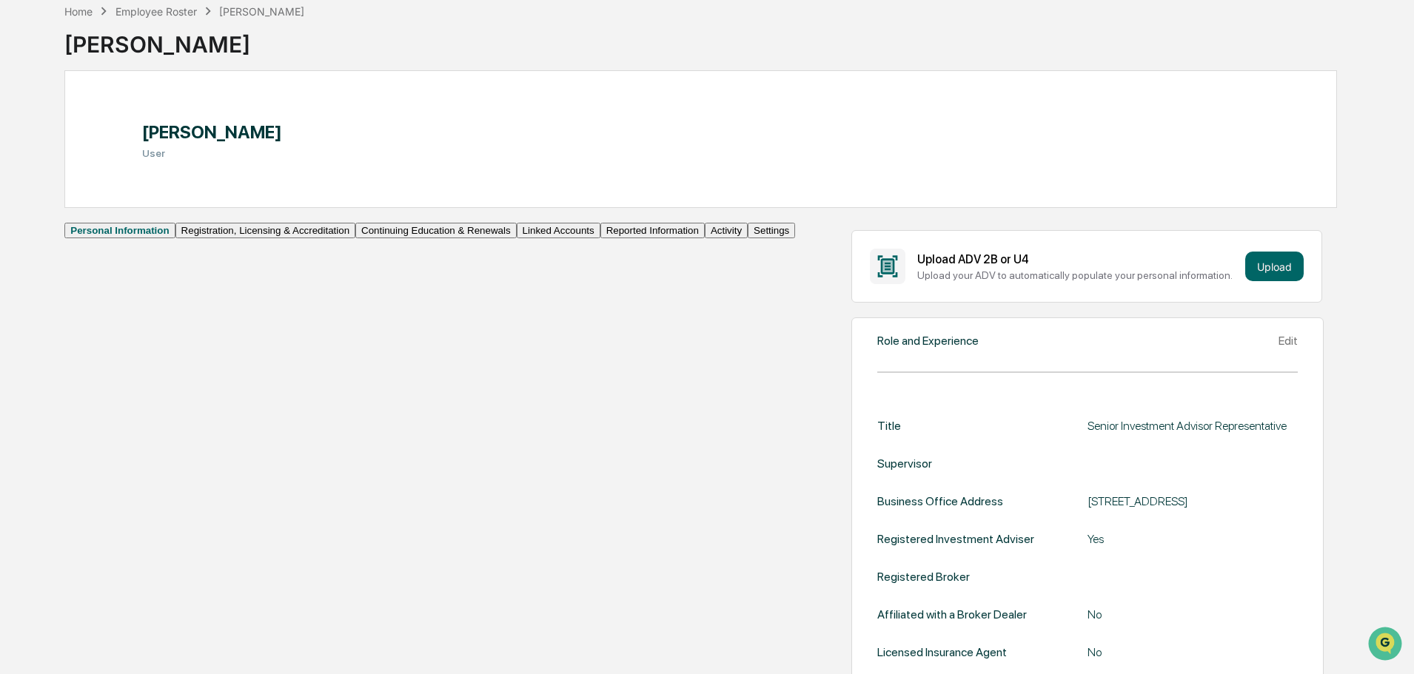
click at [181, 238] on button "Registration, Licensing & Accreditation" at bounding box center [265, 231] width 180 height 16
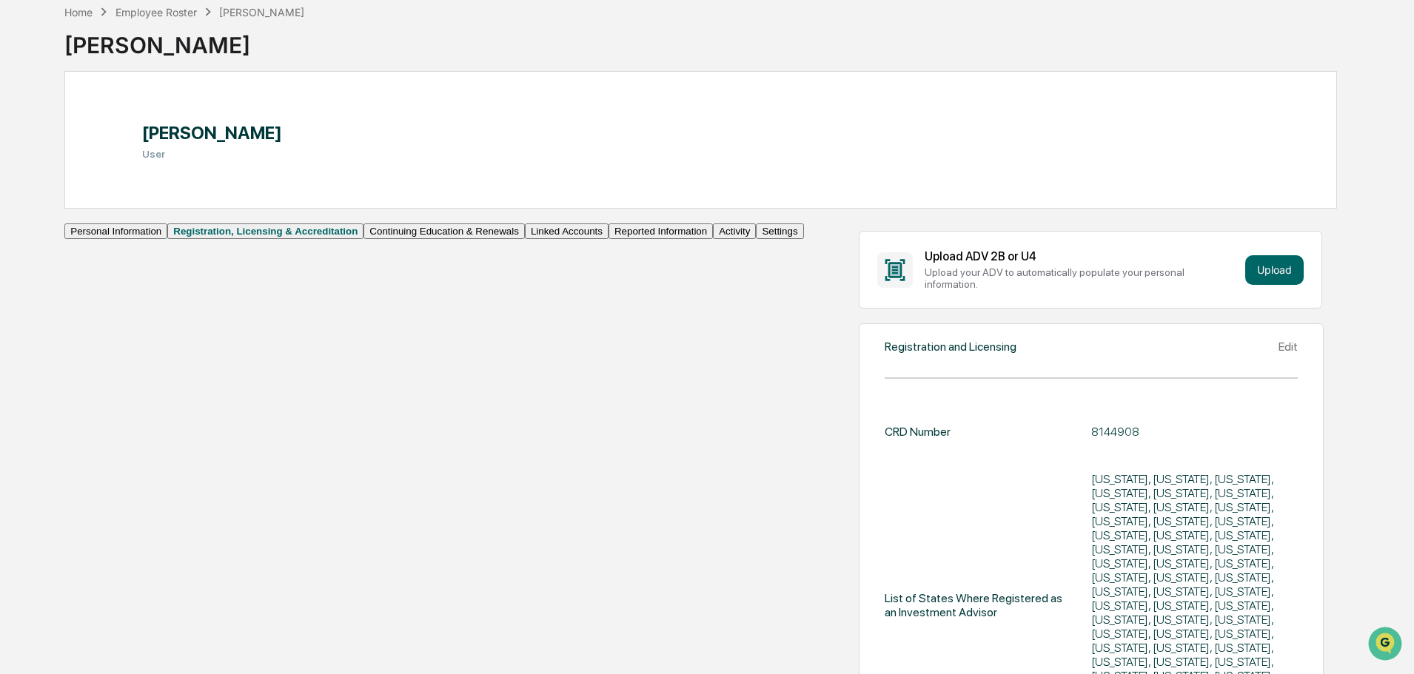
scroll to position [60, 0]
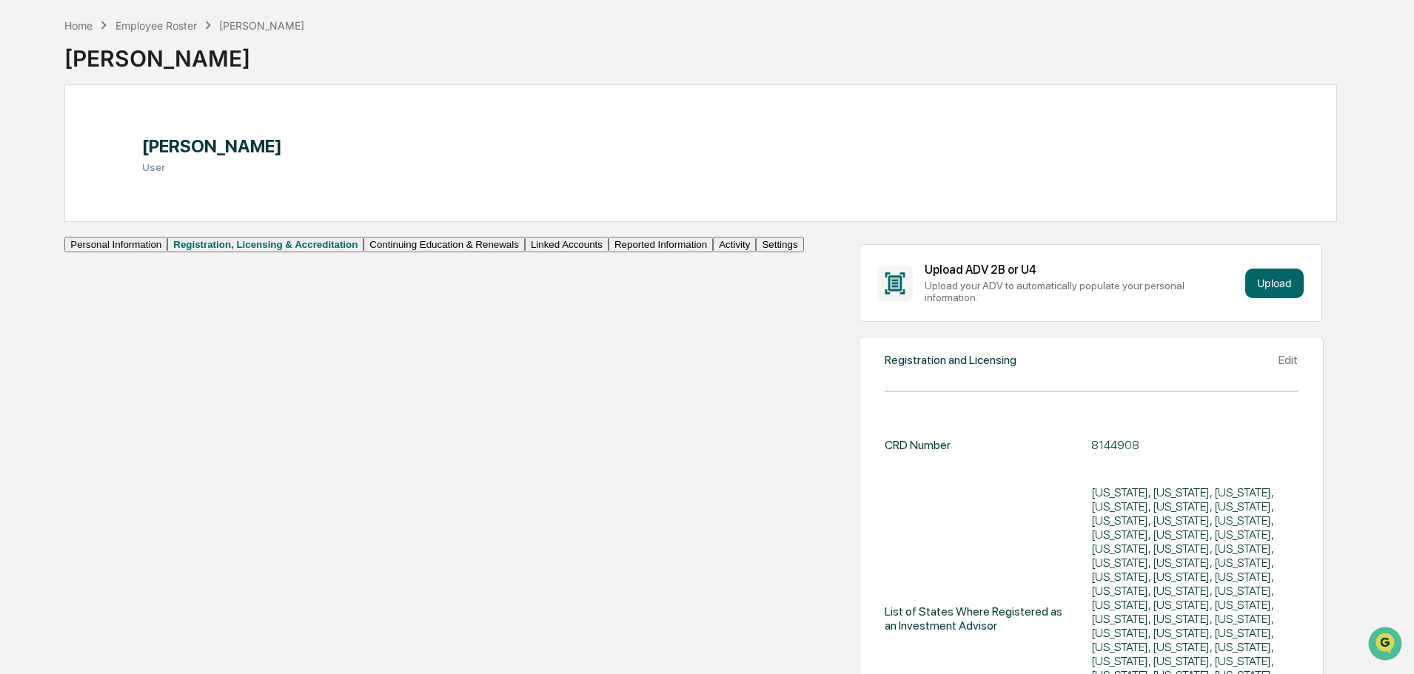
click at [525, 252] on button "Linked Accounts" at bounding box center [567, 245] width 84 height 16
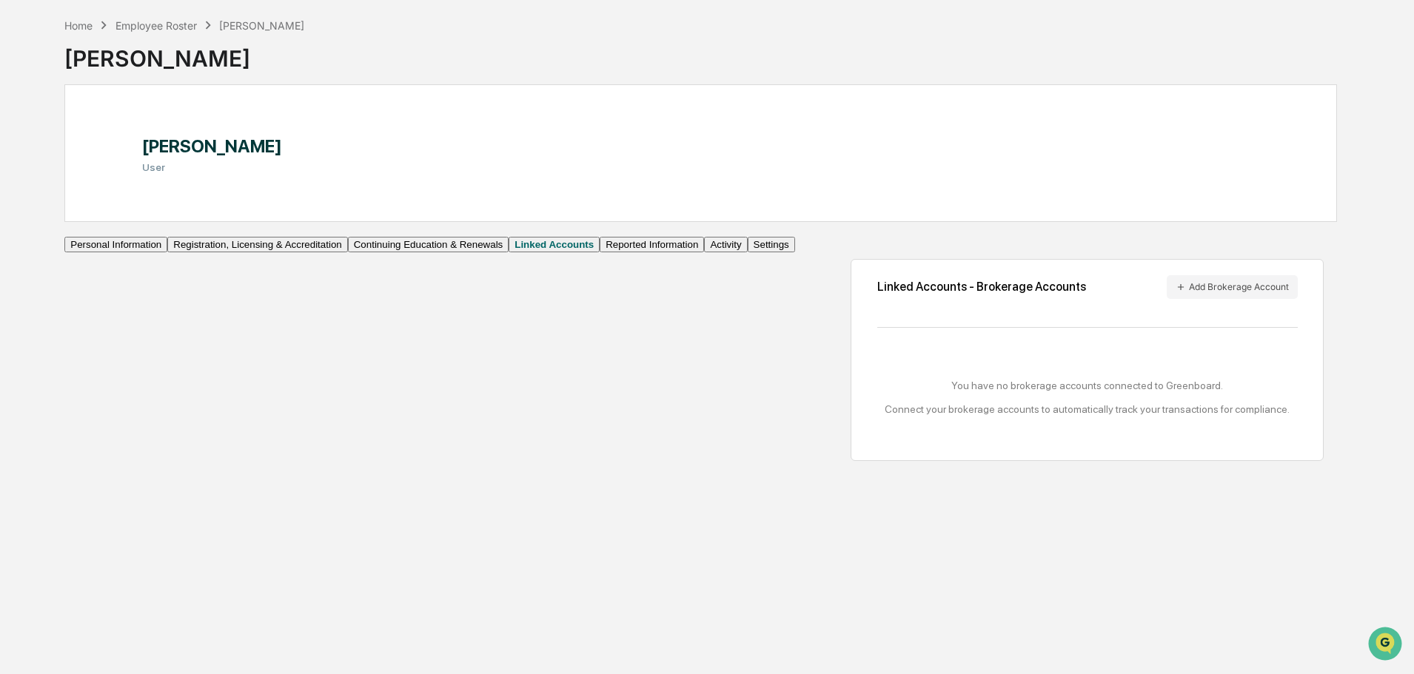
click at [348, 252] on button "Continuing Education & Renewals" at bounding box center [428, 245] width 161 height 16
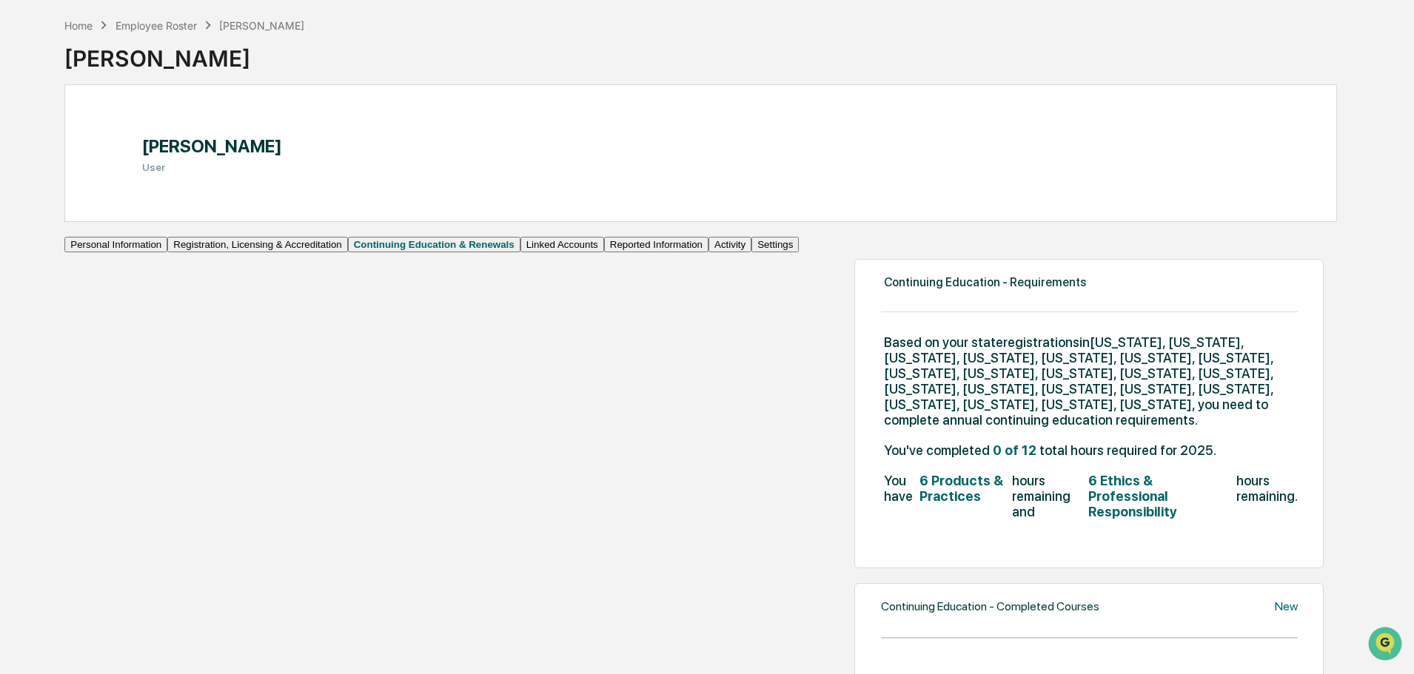
click at [604, 252] on button "Reported Information" at bounding box center [656, 245] width 104 height 16
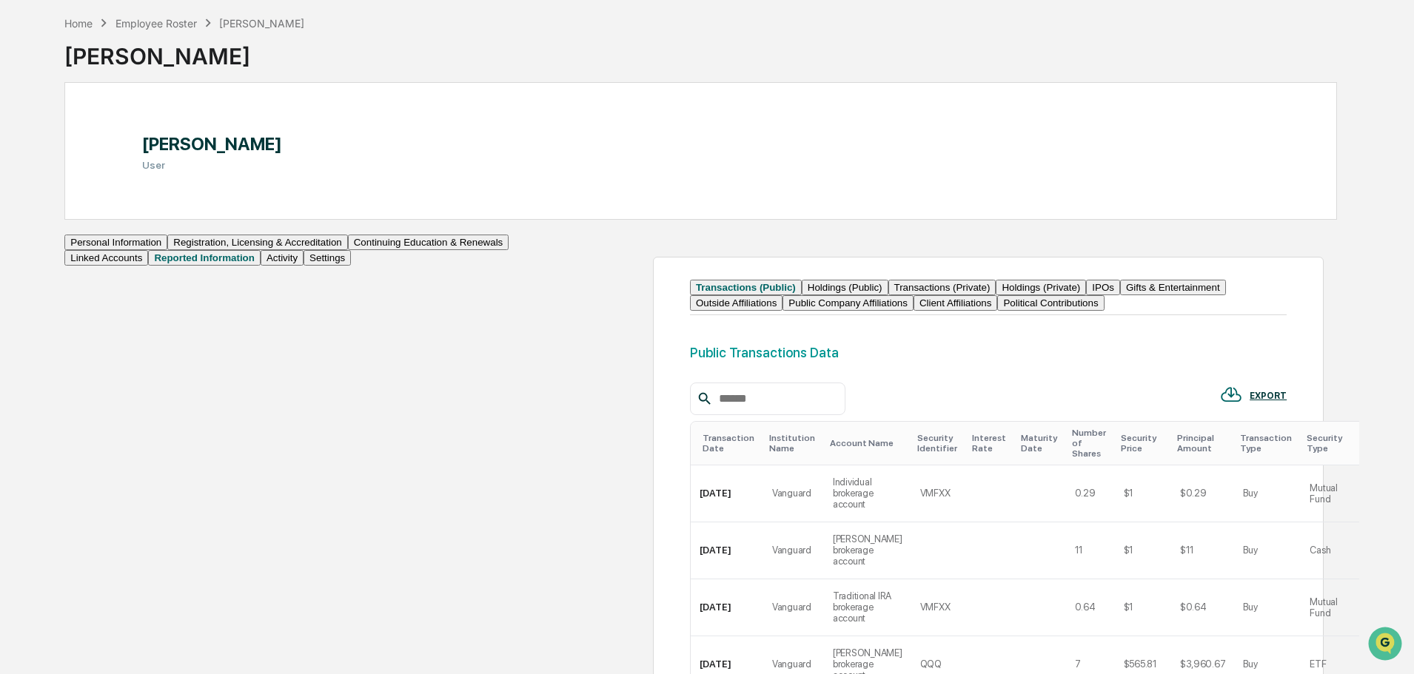
scroll to position [60, 0]
click at [802, 298] on button "Holdings (Public)" at bounding box center [845, 290] width 87 height 16
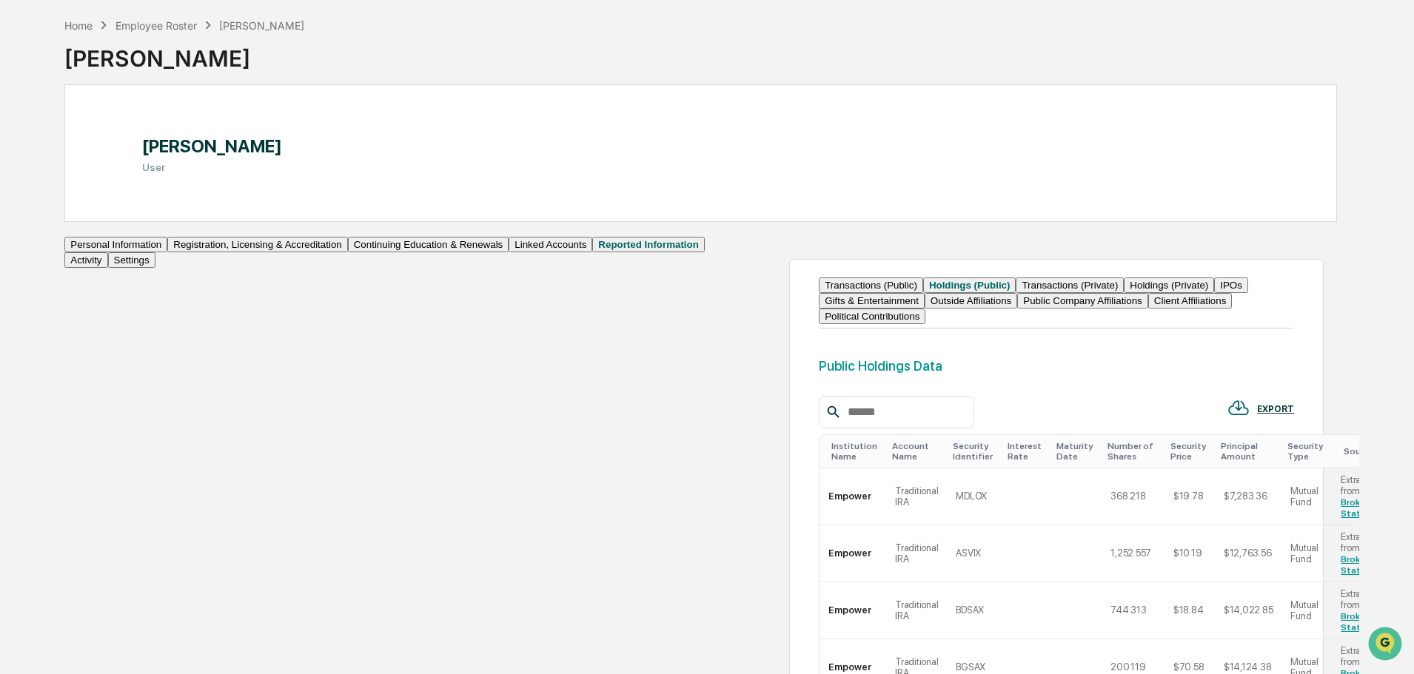
click at [1015, 293] on button "Transactions (Private)" at bounding box center [1069, 286] width 108 height 16
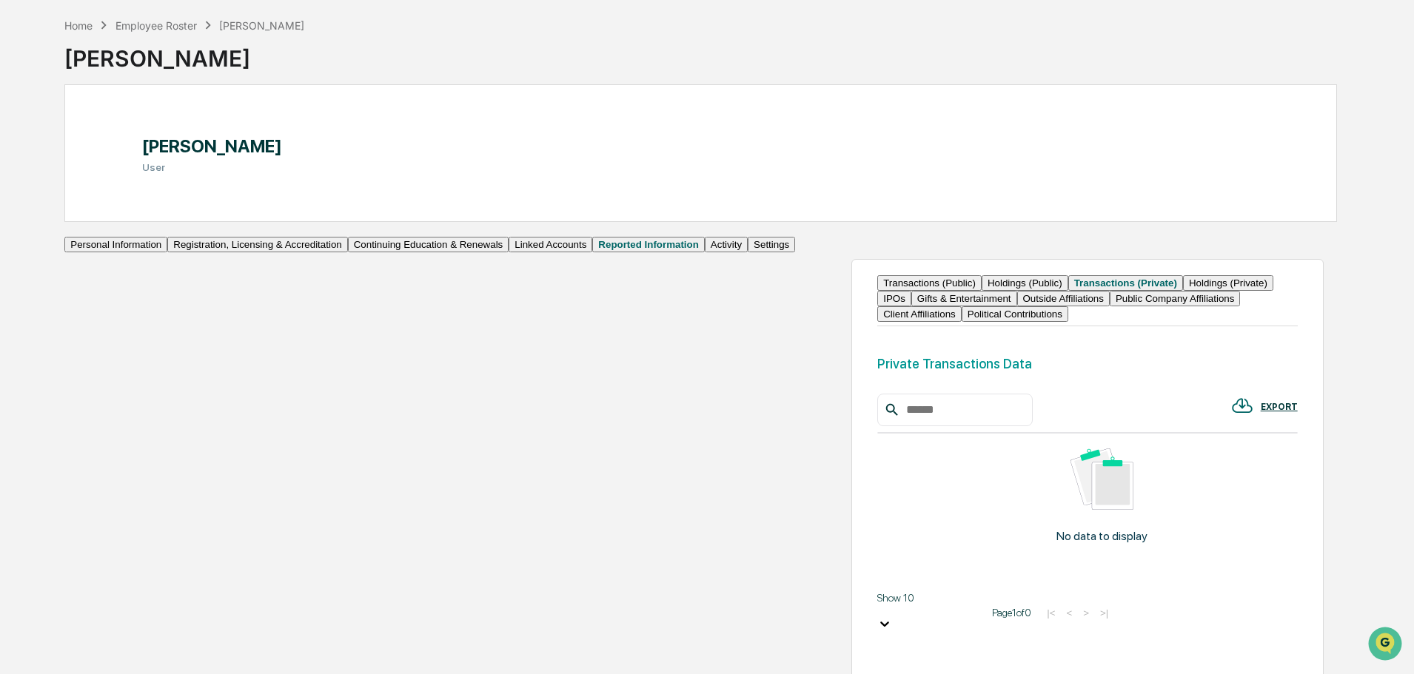
click at [877, 291] on button "Transactions (Public)" at bounding box center [929, 283] width 104 height 16
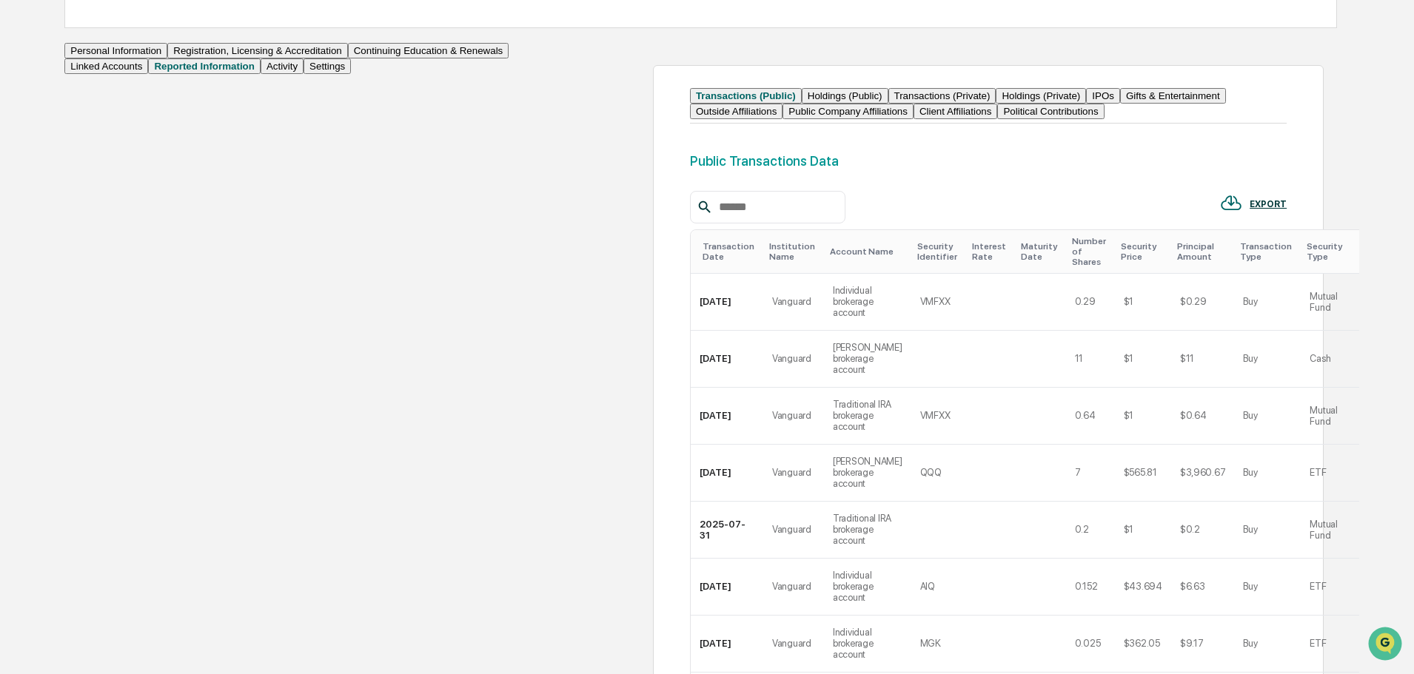
scroll to position [232, 0]
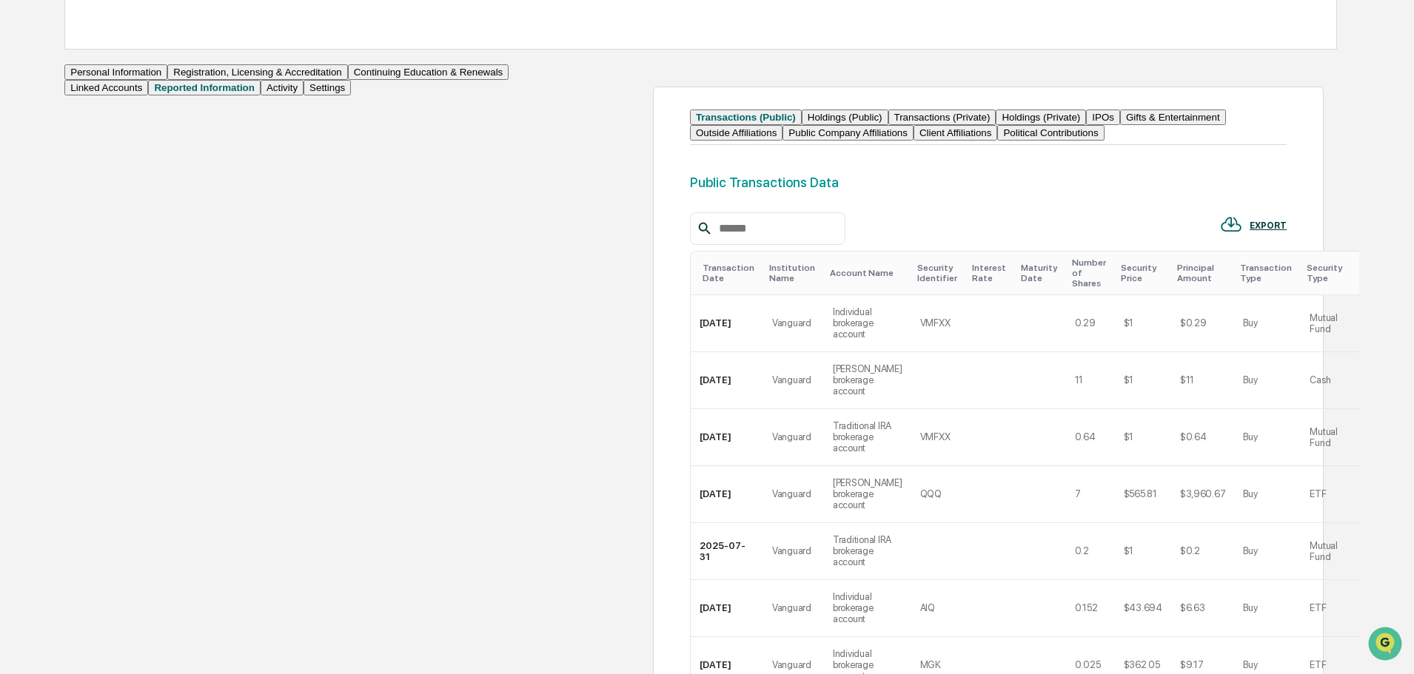
click at [261, 95] on button "Activity" at bounding box center [282, 88] width 43 height 16
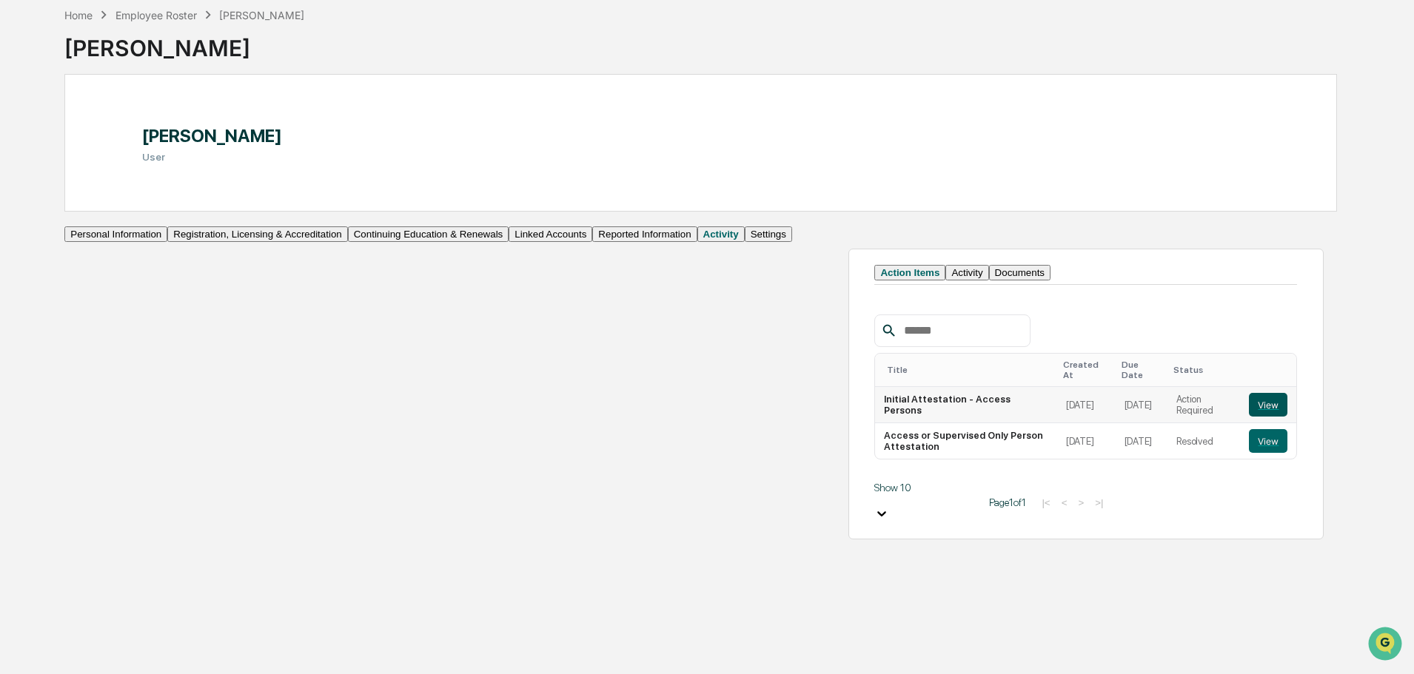
click at [1249, 417] on button "View" at bounding box center [1268, 405] width 38 height 24
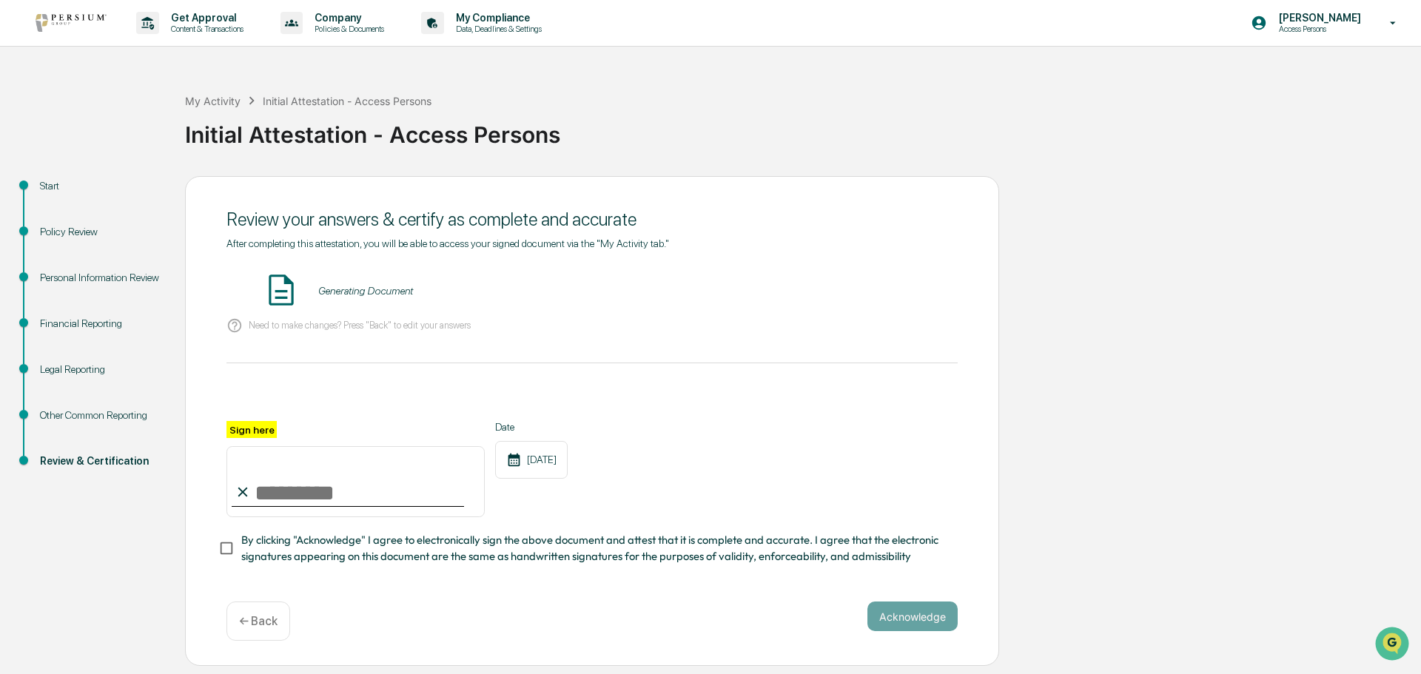
click at [323, 292] on div "Generating Document" at bounding box center [365, 291] width 95 height 12
